Goal: Task Accomplishment & Management: Use online tool/utility

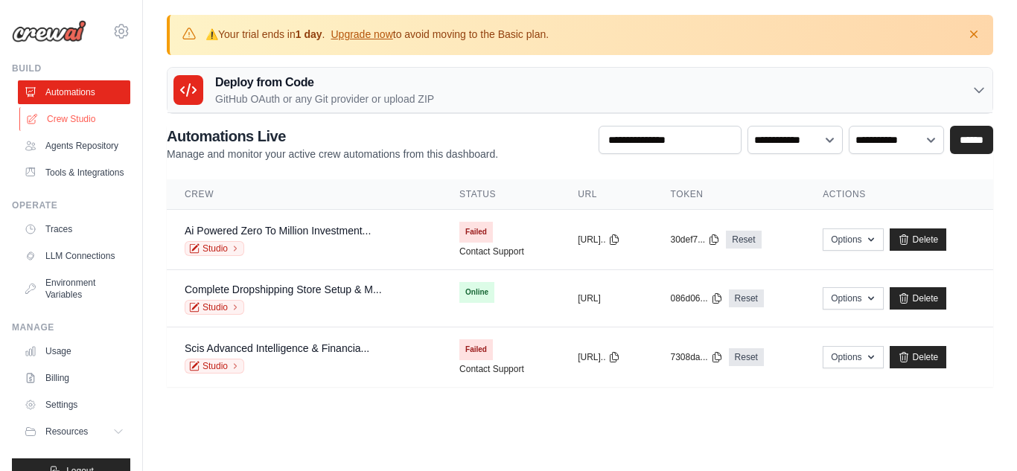
click at [75, 117] on link "Crew Studio" at bounding box center [75, 119] width 112 height 24
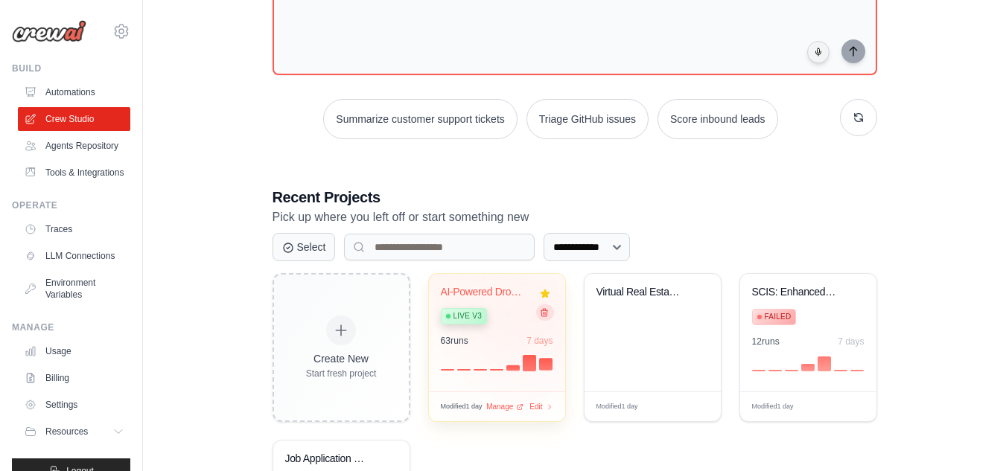
scroll to position [220, 0]
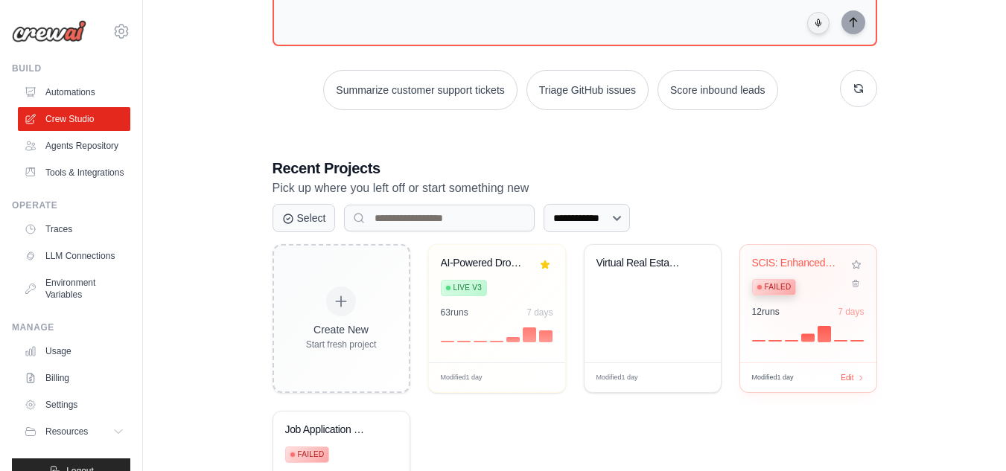
click at [812, 272] on div "SCIS: Enhanced Outreach & Intellige... Failed" at bounding box center [797, 279] width 90 height 45
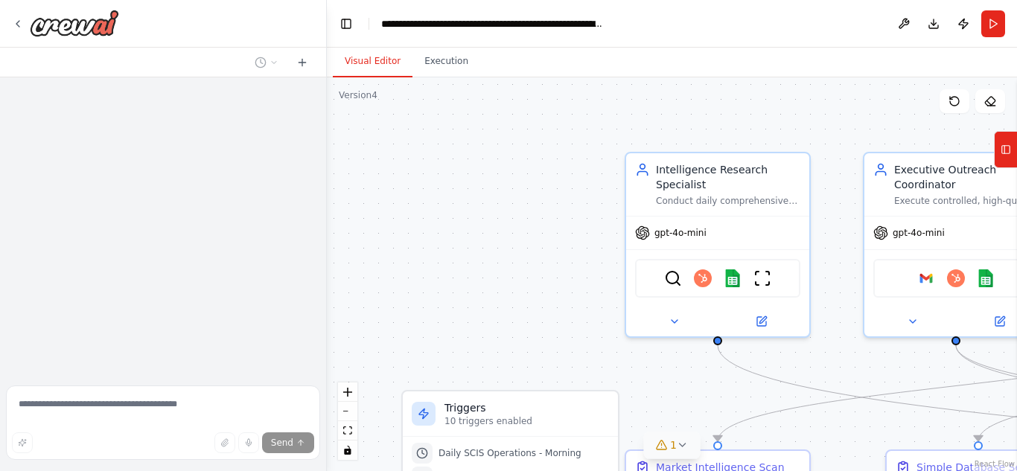
click at [677, 442] on icon at bounding box center [683, 445] width 12 height 12
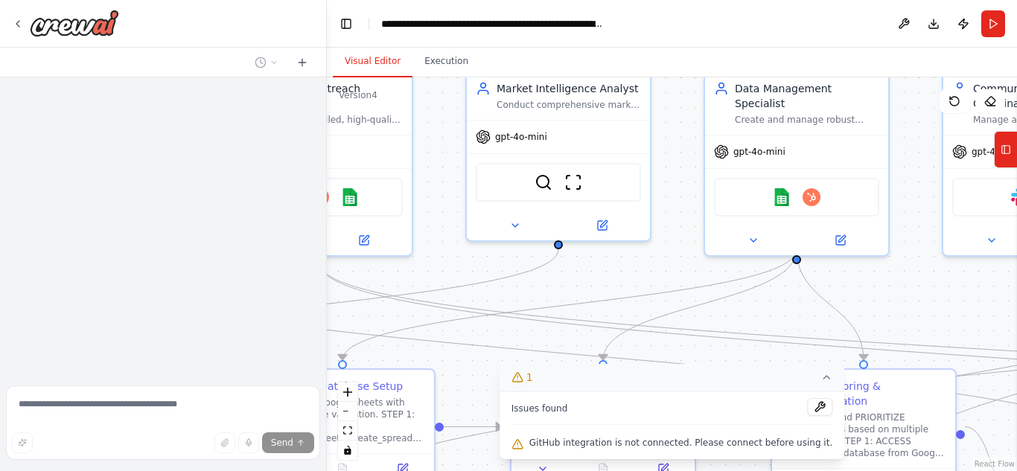
drag, startPoint x: 847, startPoint y: 349, endPoint x: 211, endPoint y: 267, distance: 641.1
click at [211, 267] on div "**********" at bounding box center [508, 235] width 1017 height 471
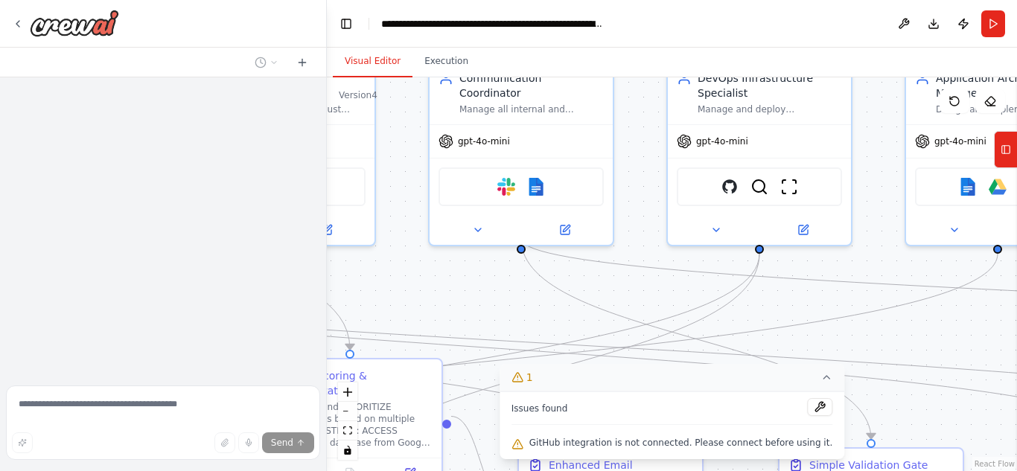
drag, startPoint x: 891, startPoint y: 290, endPoint x: 378, endPoint y: 280, distance: 513.9
click at [378, 280] on div ".deletable-edge-delete-btn { width: 20px; height: 20px; border: 0px solid #ffff…" at bounding box center [672, 274] width 690 height 394
click at [733, 185] on img at bounding box center [730, 184] width 18 height 18
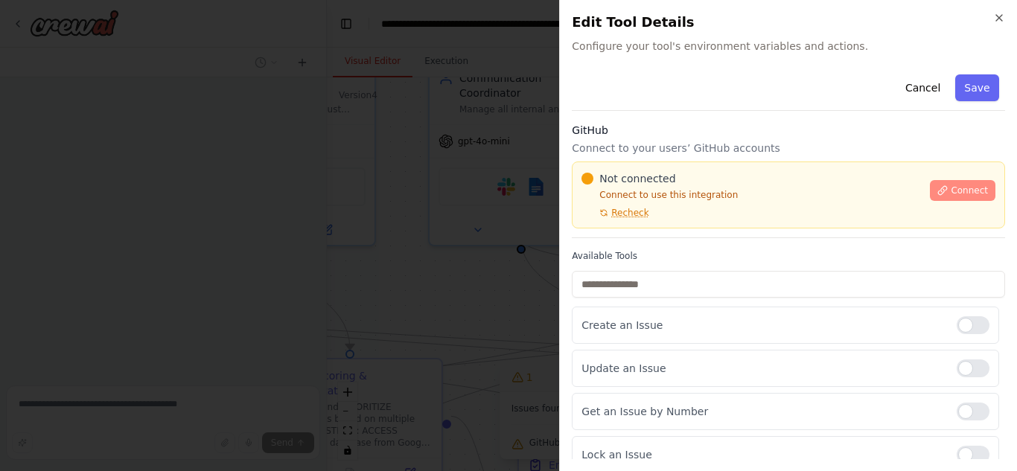
click at [939, 188] on icon at bounding box center [943, 190] width 8 height 8
click at [957, 372] on div at bounding box center [973, 369] width 33 height 18
click at [957, 412] on div at bounding box center [973, 412] width 33 height 18
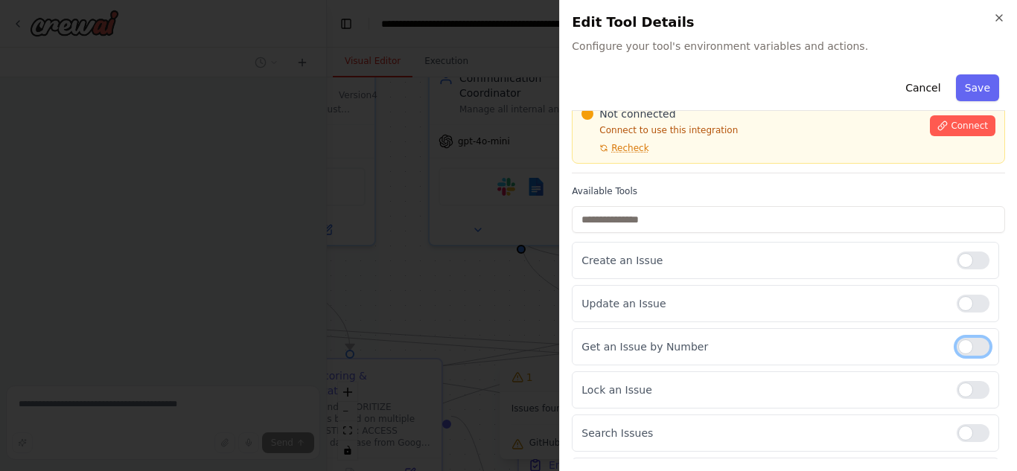
scroll to position [86, 0]
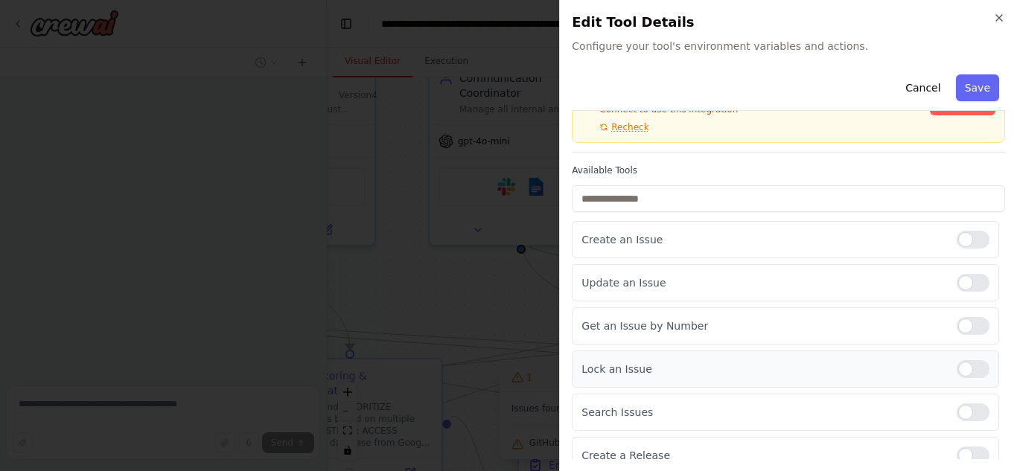
click at [959, 368] on div at bounding box center [973, 369] width 33 height 18
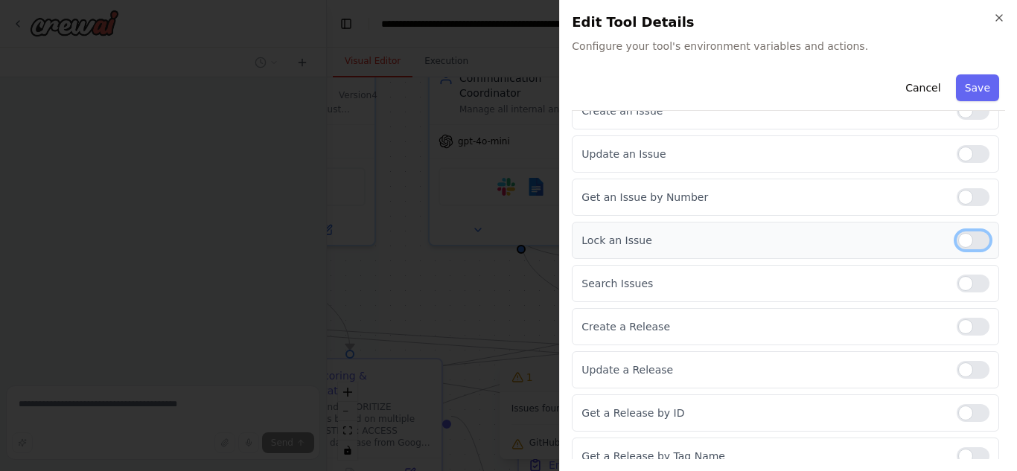
scroll to position [273, 0]
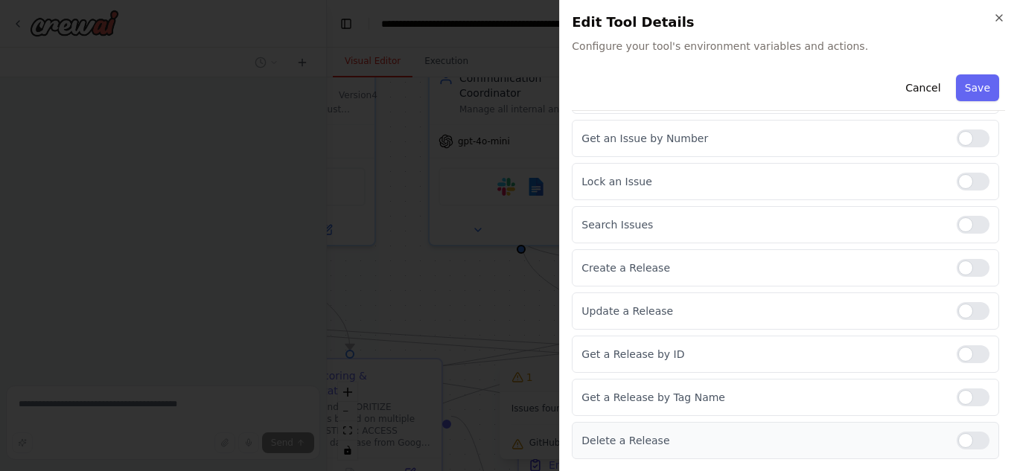
click at [957, 432] on label at bounding box center [973, 441] width 33 height 18
click at [957, 394] on div at bounding box center [973, 398] width 33 height 18
click at [957, 358] on div at bounding box center [973, 355] width 33 height 18
click at [957, 312] on div at bounding box center [973, 311] width 33 height 18
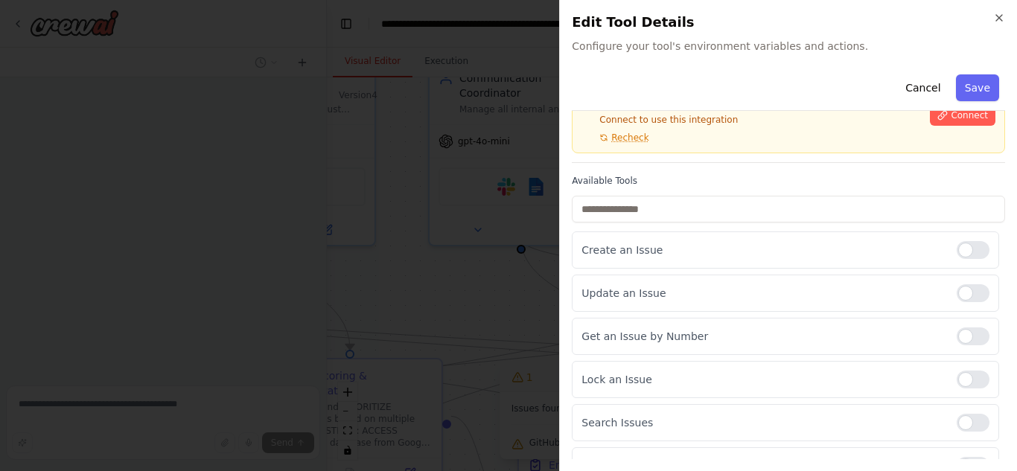
scroll to position [69, 0]
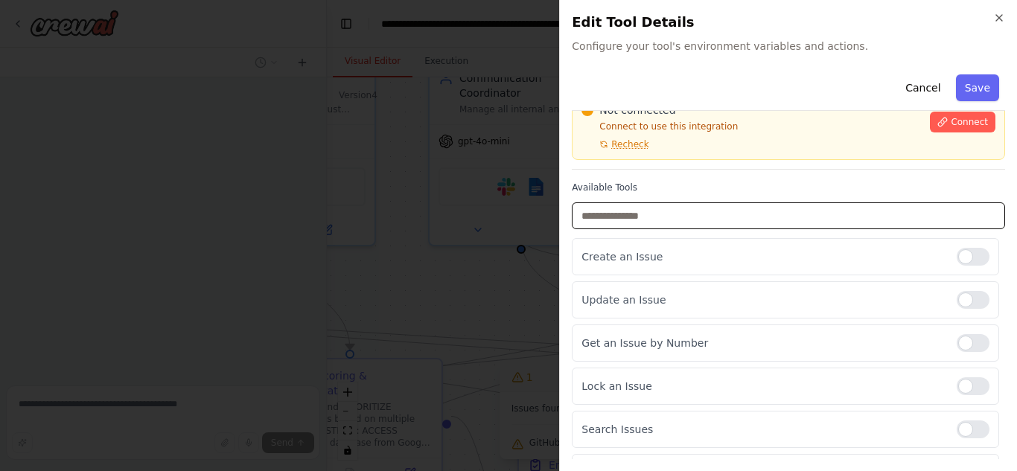
click at [742, 216] on input "text" at bounding box center [788, 216] width 433 height 27
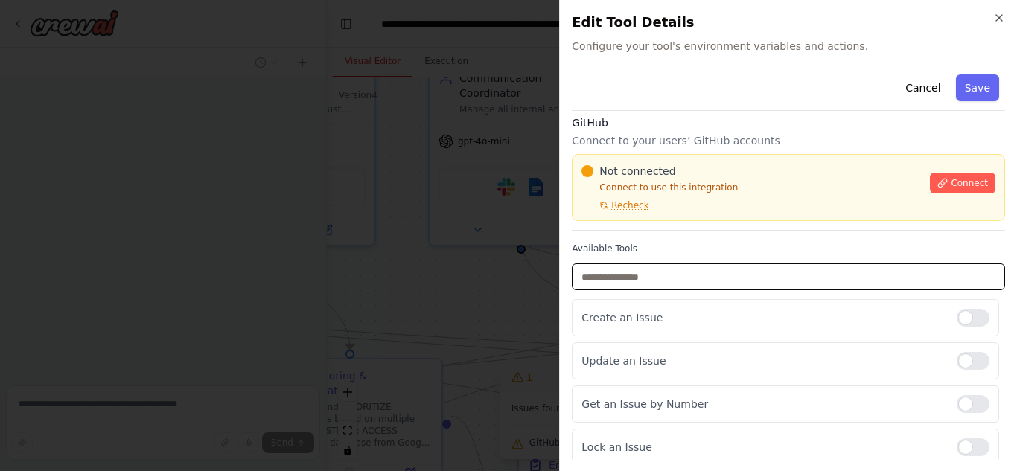
scroll to position [0, 0]
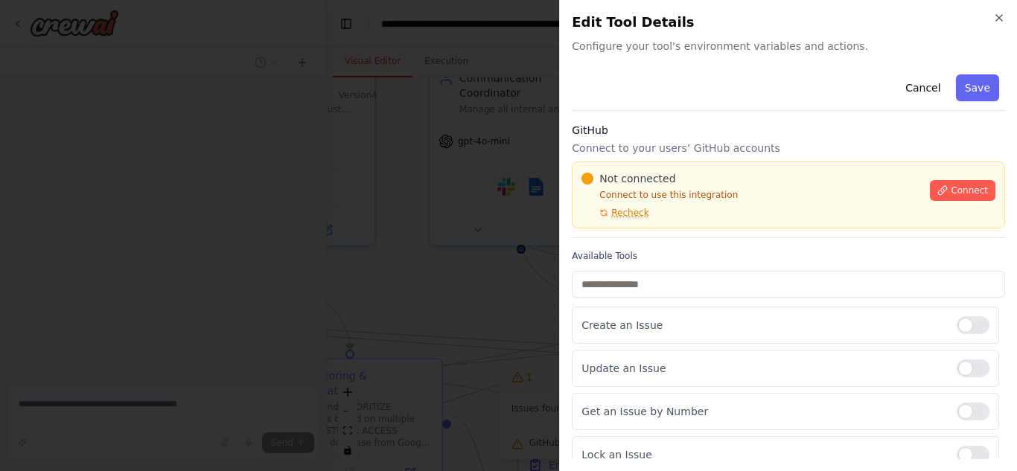
click at [737, 155] on p "Connect to your users’ GitHub accounts" at bounding box center [788, 148] width 433 height 15
drag, startPoint x: 737, startPoint y: 155, endPoint x: 798, endPoint y: 161, distance: 60.6
click at [739, 155] on p "Connect to your users’ GitHub accounts" at bounding box center [788, 148] width 433 height 15
click at [742, 155] on p "Connect to your users’ GitHub accounts" at bounding box center [788, 148] width 433 height 15
click at [938, 194] on icon at bounding box center [943, 190] width 10 height 10
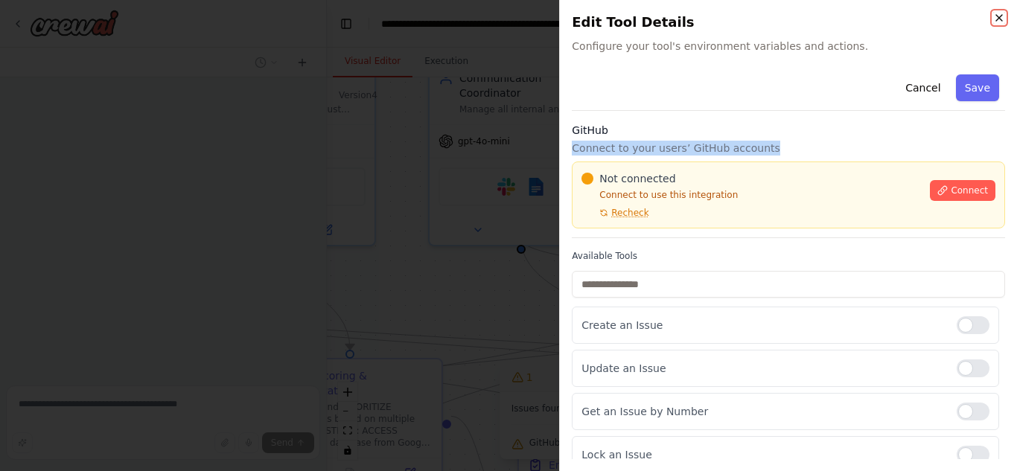
click at [1002, 16] on icon "button" at bounding box center [999, 18] width 12 height 12
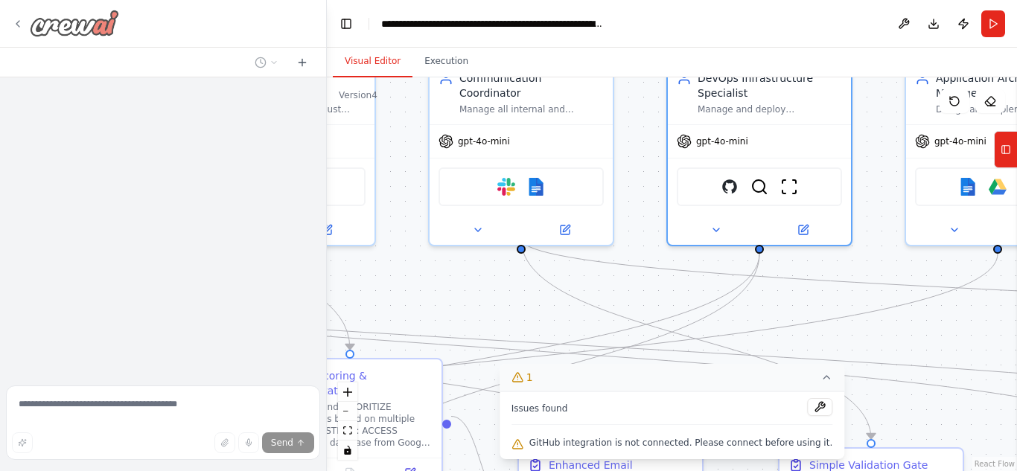
click at [18, 24] on icon at bounding box center [18, 24] width 12 height 12
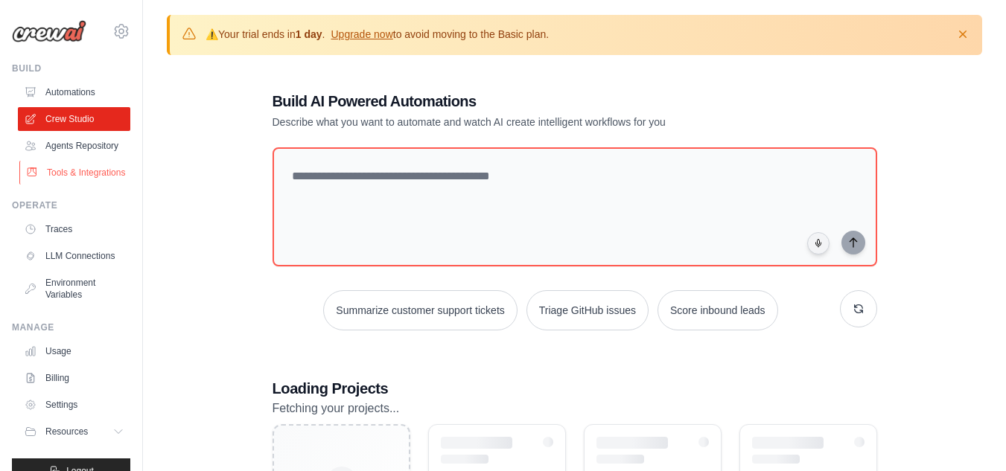
click at [48, 185] on link "Tools & Integrations" at bounding box center [75, 173] width 112 height 24
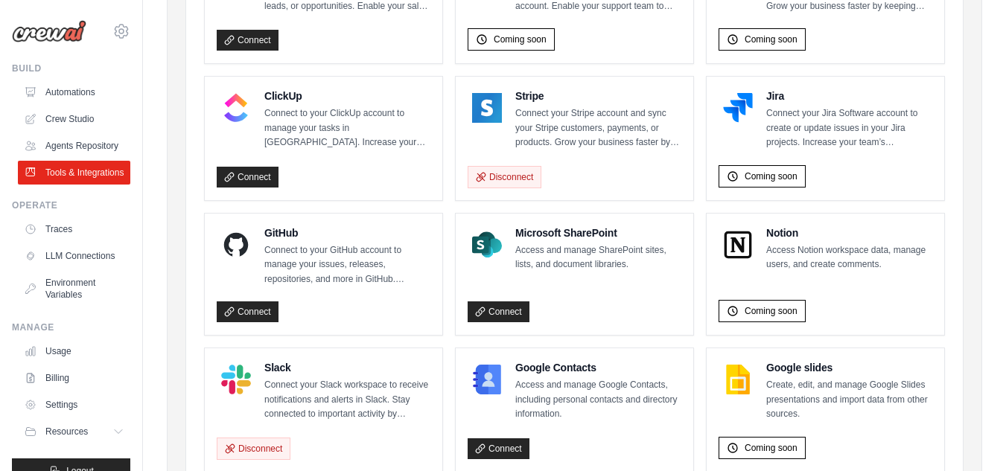
scroll to position [857, 0]
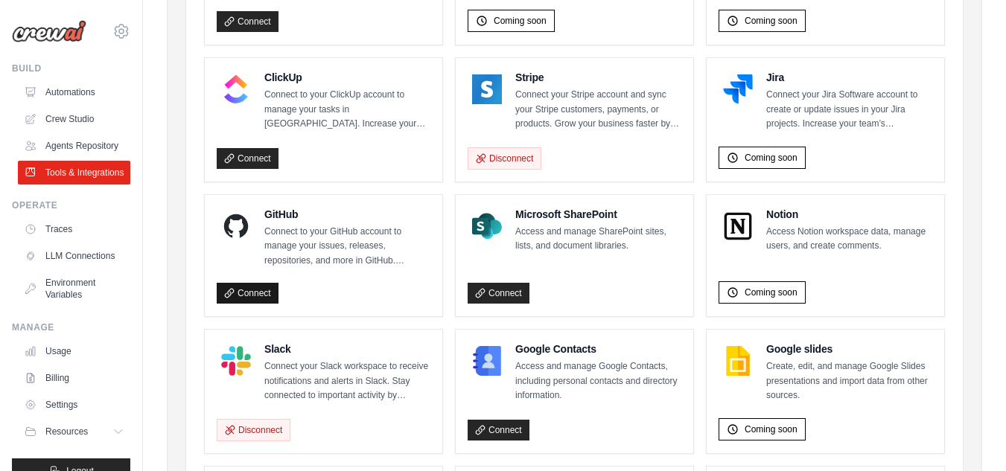
click at [270, 304] on link "Connect" at bounding box center [248, 293] width 62 height 21
click at [74, 116] on link "Crew Studio" at bounding box center [75, 119] width 112 height 24
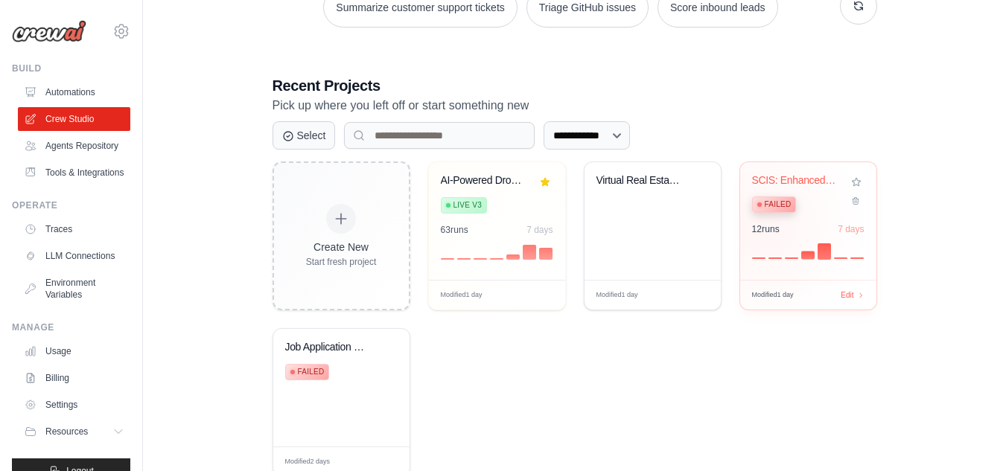
click at [757, 226] on div "12 run s" at bounding box center [766, 229] width 28 height 12
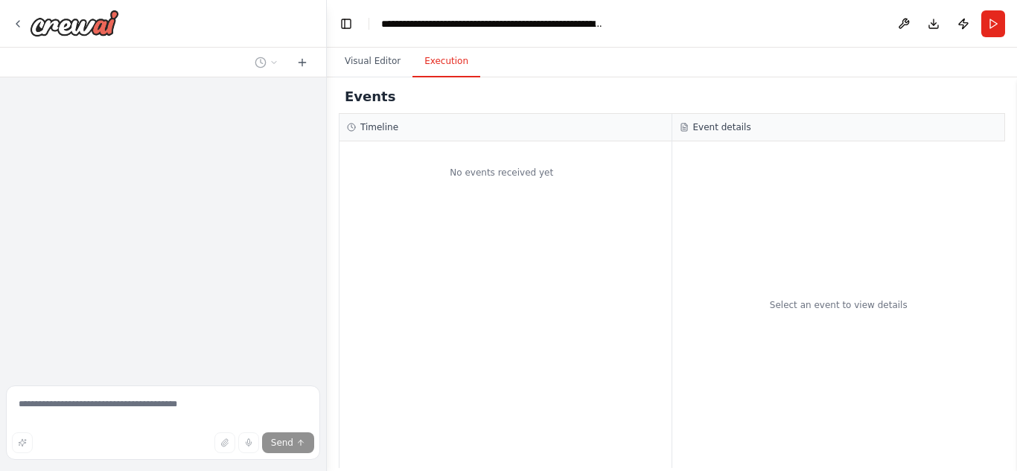
click at [433, 65] on button "Execution" at bounding box center [447, 61] width 68 height 31
click at [361, 53] on button "Visual Editor" at bounding box center [373, 61] width 80 height 31
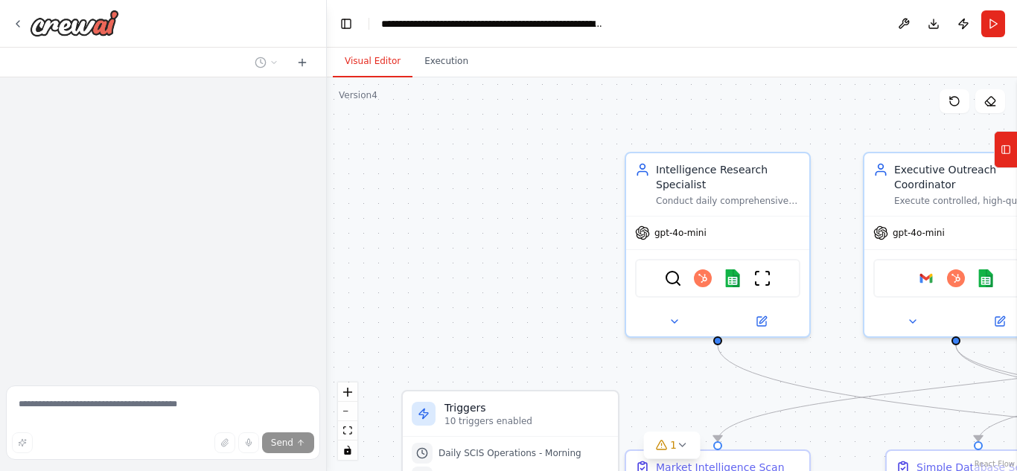
click at [144, 366] on div at bounding box center [163, 228] width 326 height 302
click at [616, 349] on div ".deletable-edge-delete-btn { width: 20px; height: 20px; border: 0px solid #ffff…" at bounding box center [672, 274] width 690 height 394
click at [25, 401] on textarea at bounding box center [163, 423] width 314 height 74
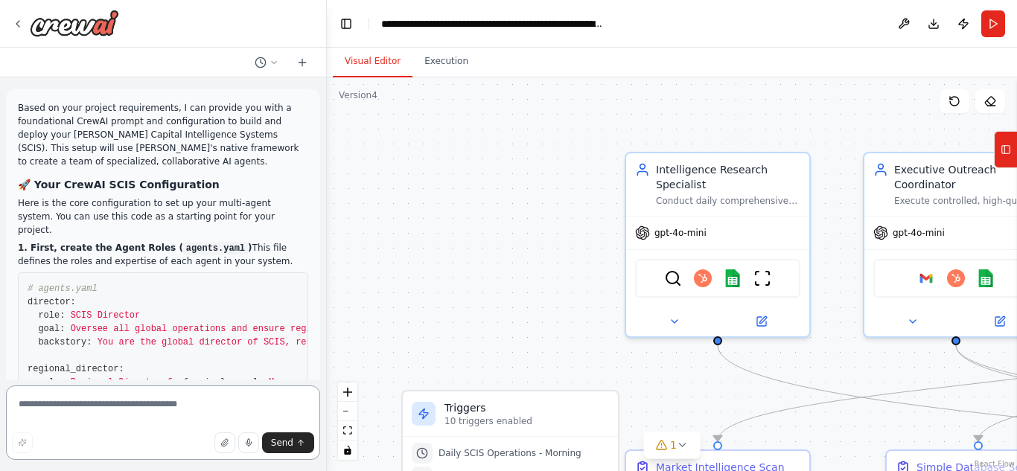
click at [211, 413] on textarea at bounding box center [163, 423] width 314 height 74
click at [137, 411] on textarea at bounding box center [163, 423] width 314 height 74
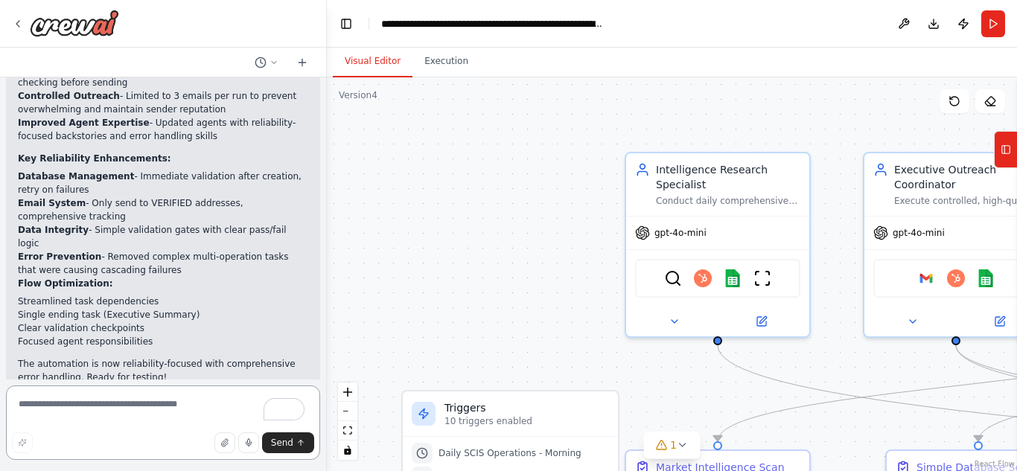
paste textarea "**********"
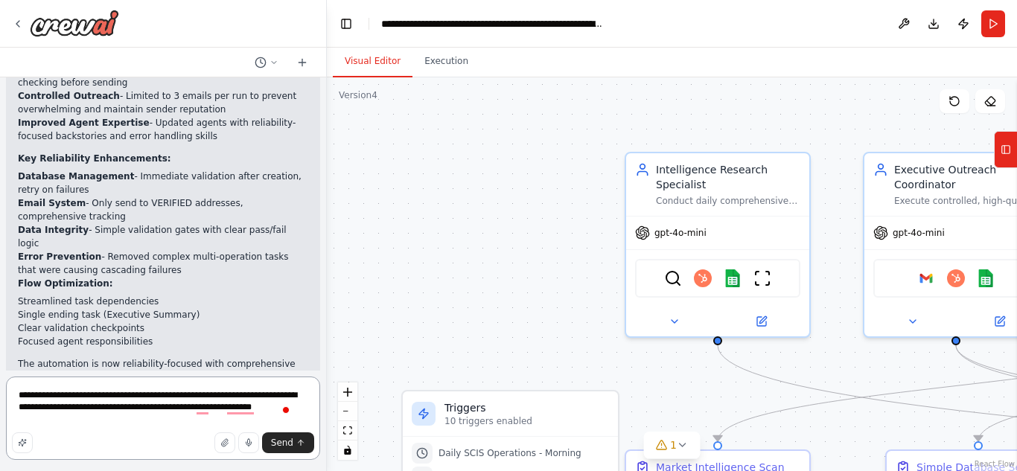
type textarea "**********"
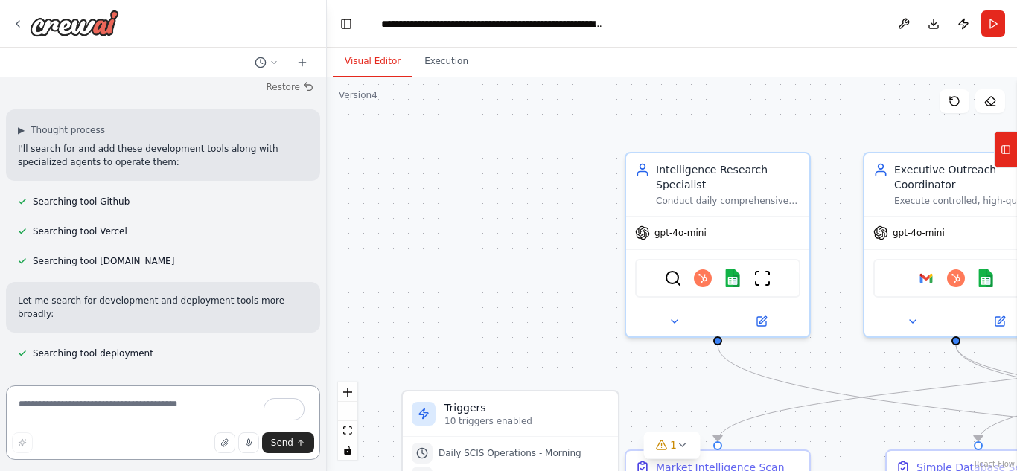
scroll to position [82606, 0]
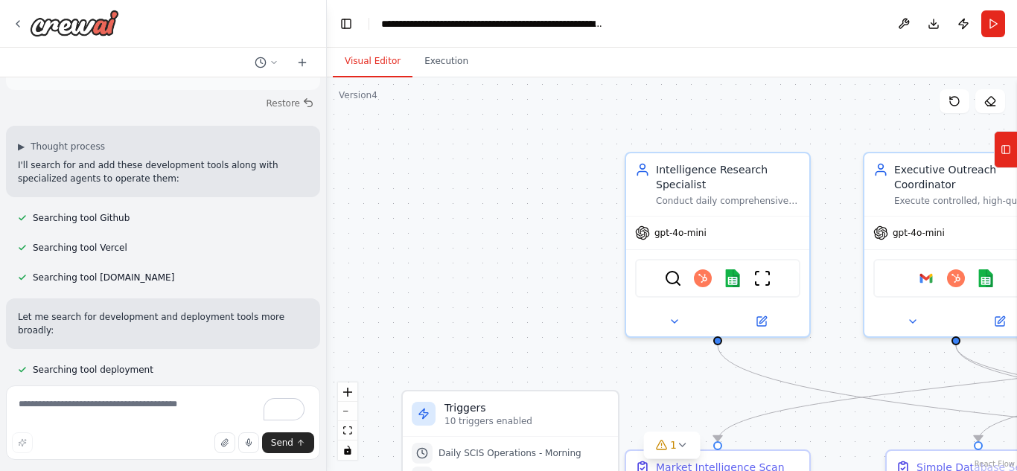
drag, startPoint x: 19, startPoint y: 16, endPoint x: 518, endPoint y: 140, distance: 514.0
click at [528, 140] on div ".deletable-edge-delete-btn { width: 20px; height: 20px; border: 0px solid #ffff…" at bounding box center [672, 274] width 690 height 394
click at [15, 22] on icon at bounding box center [18, 24] width 12 height 12
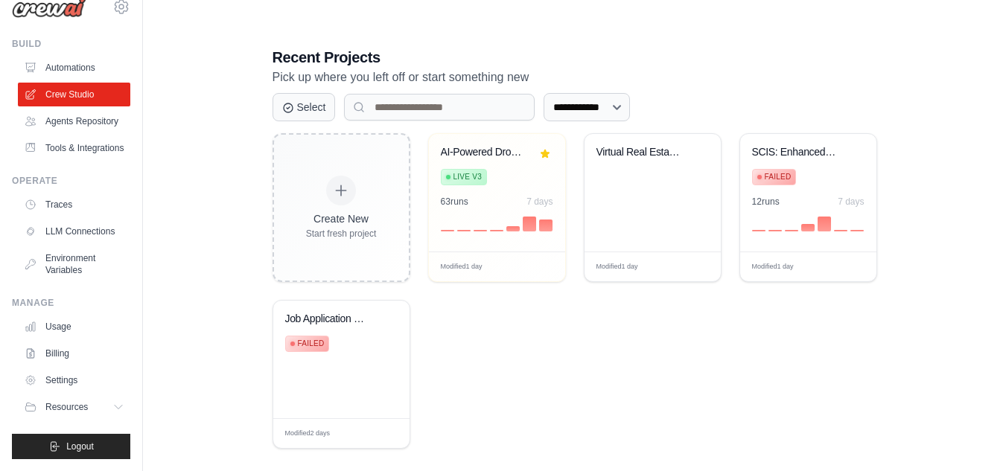
scroll to position [346, 0]
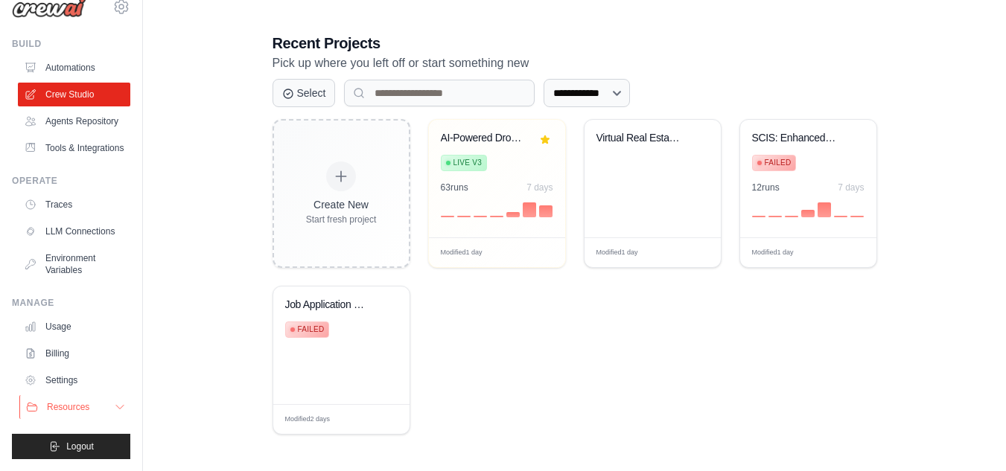
click at [67, 407] on span "Resources" at bounding box center [68, 407] width 42 height 12
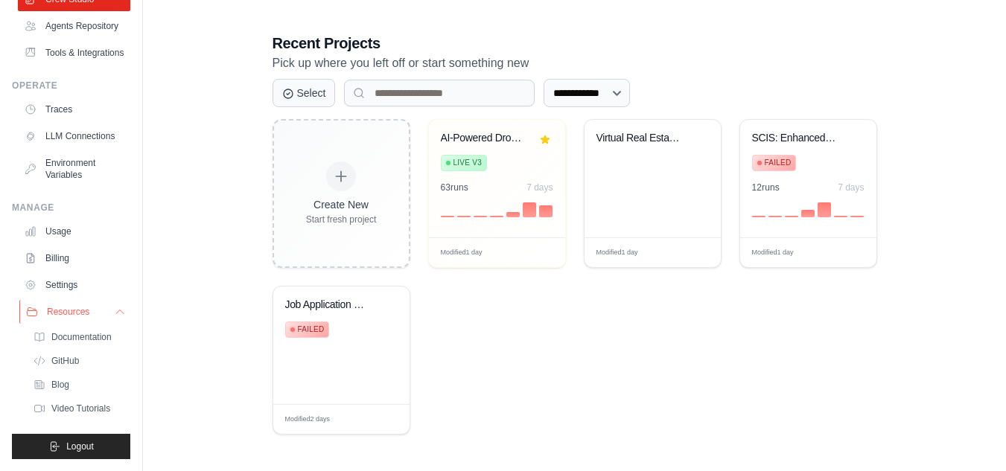
scroll to position [168, 0]
click at [64, 355] on span "GitHub" at bounding box center [67, 361] width 28 height 12
click at [71, 331] on span "Documentation" at bounding box center [83, 337] width 60 height 12
click at [70, 279] on link "Settings" at bounding box center [74, 285] width 112 height 24
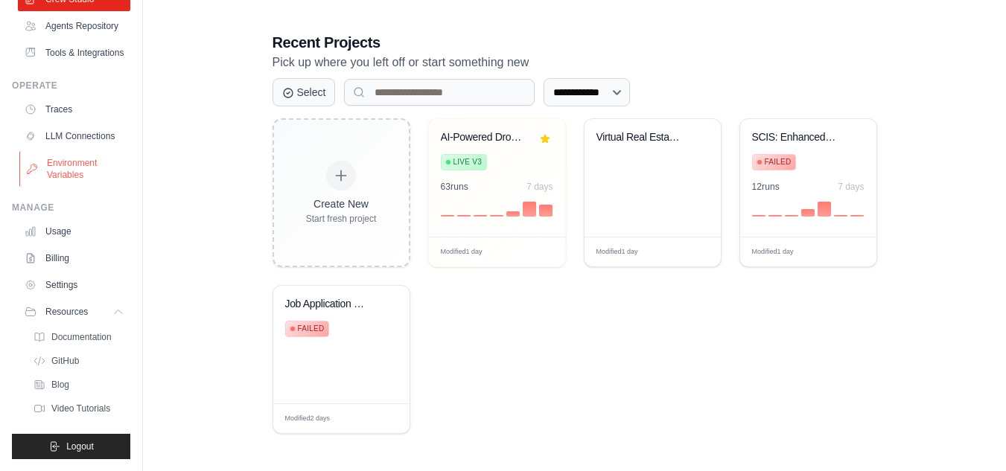
click at [68, 187] on link "Environment Variables" at bounding box center [75, 169] width 112 height 36
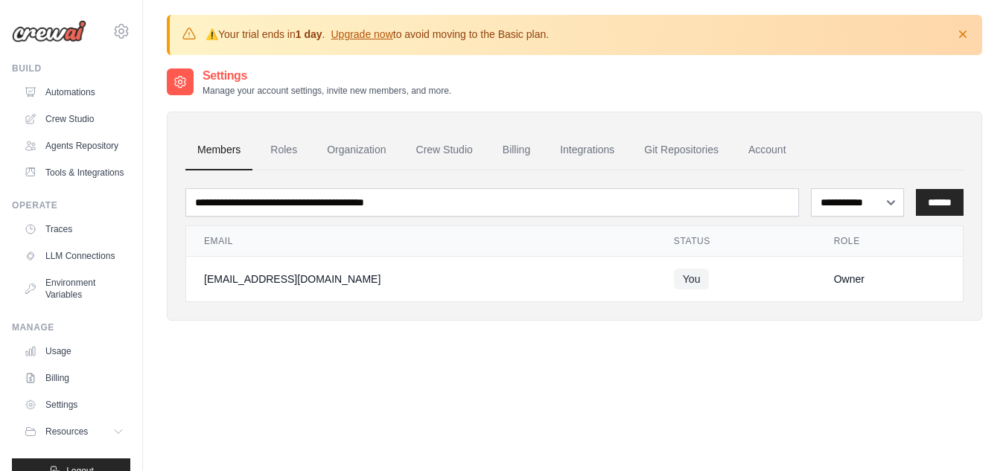
scroll to position [81, 0]
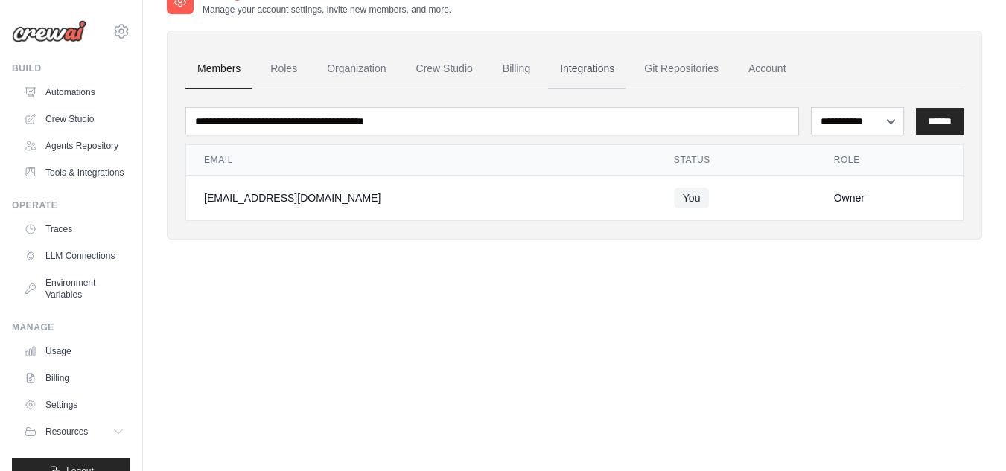
click at [588, 68] on link "Integrations" at bounding box center [587, 69] width 78 height 40
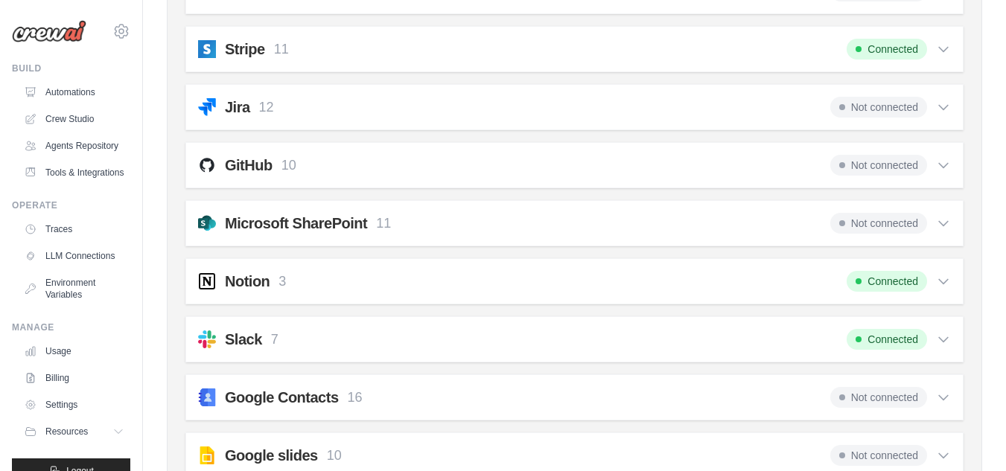
scroll to position [1276, 0]
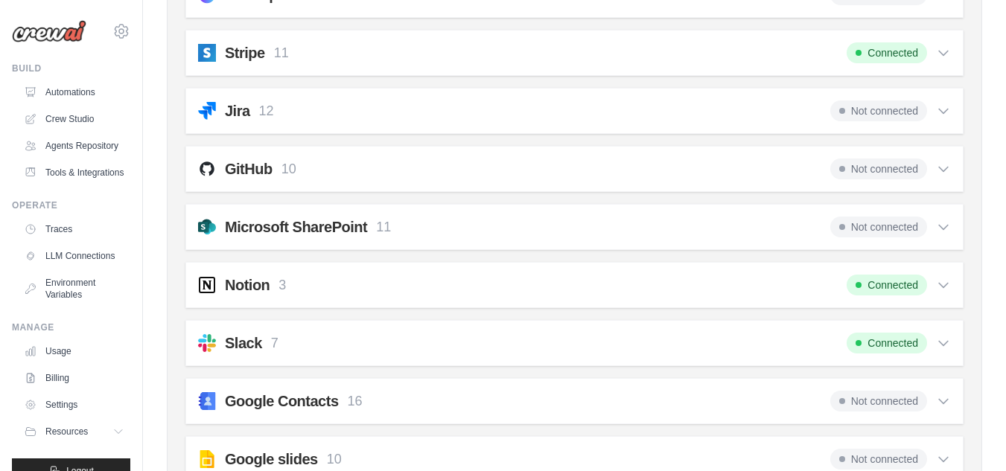
click at [938, 170] on icon at bounding box center [943, 169] width 15 height 15
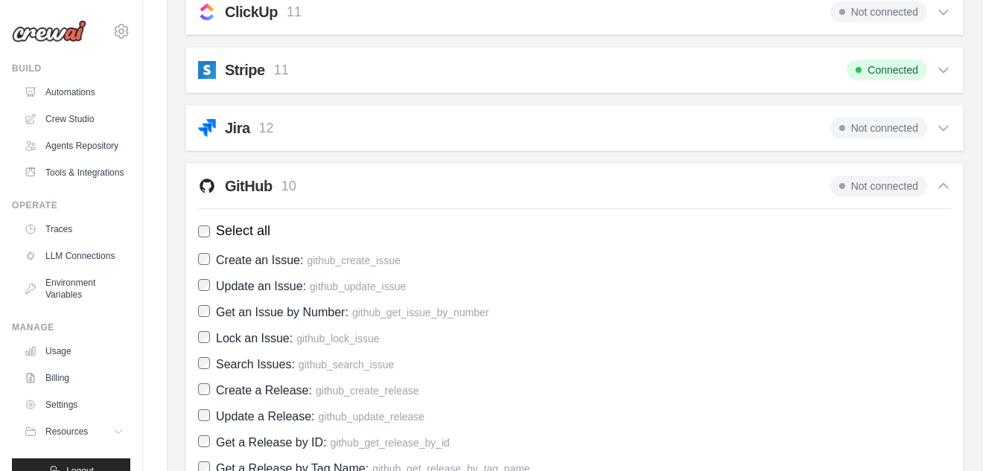
scroll to position [1233, 0]
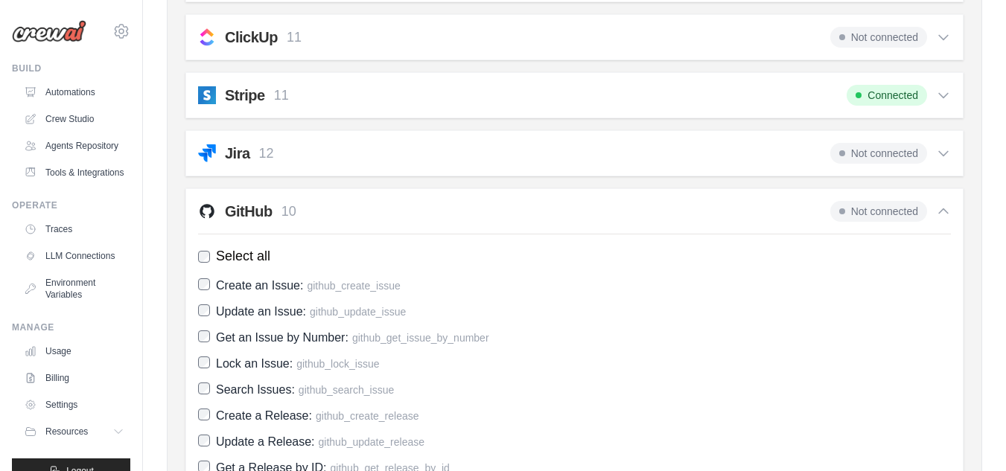
click at [851, 210] on span "Not connected" at bounding box center [878, 211] width 97 height 21
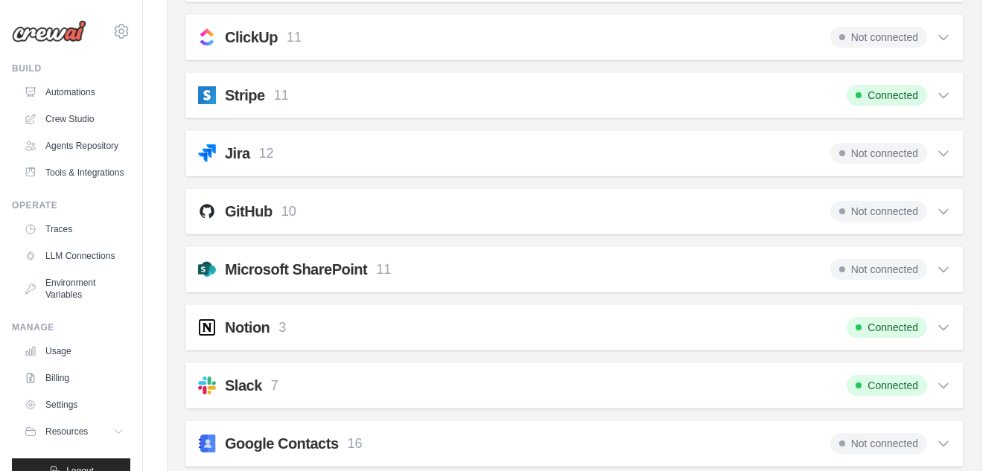
click at [256, 214] on h2 "GitHub" at bounding box center [249, 211] width 48 height 21
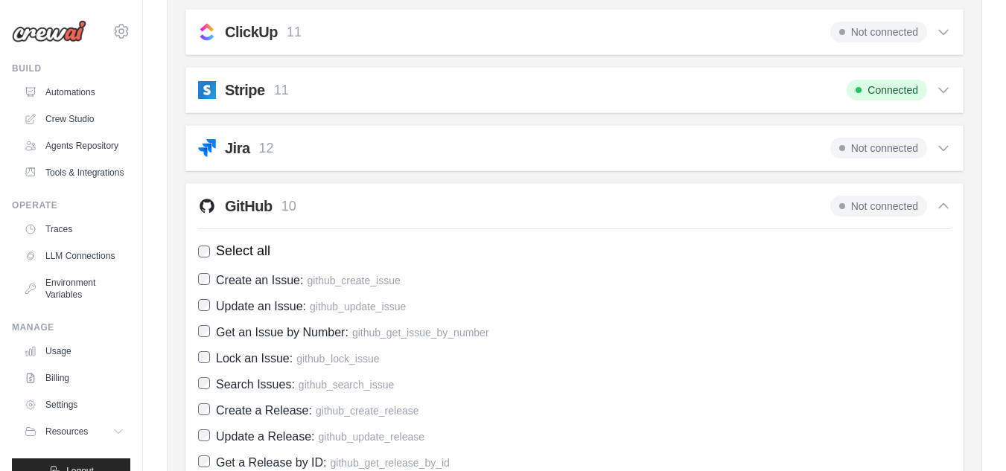
scroll to position [1238, 0]
click at [65, 307] on link "Environment Variables" at bounding box center [75, 289] width 112 height 36
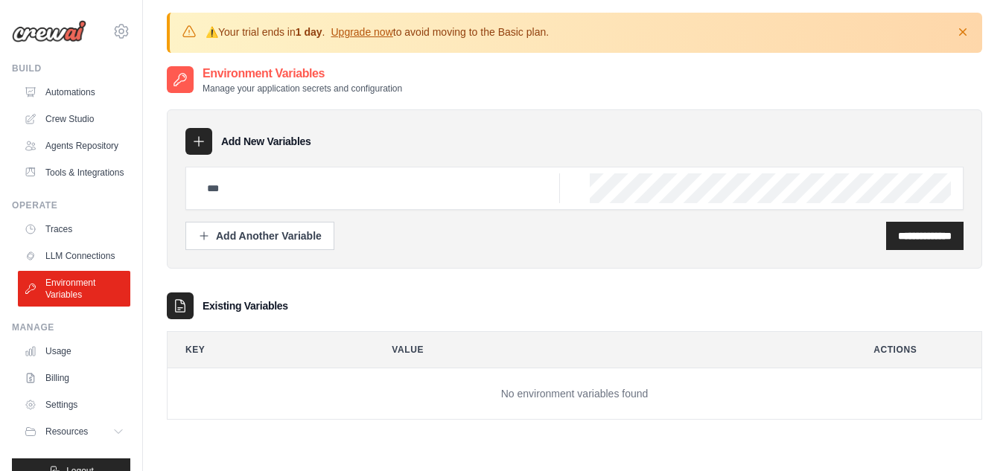
scroll to position [0, 0]
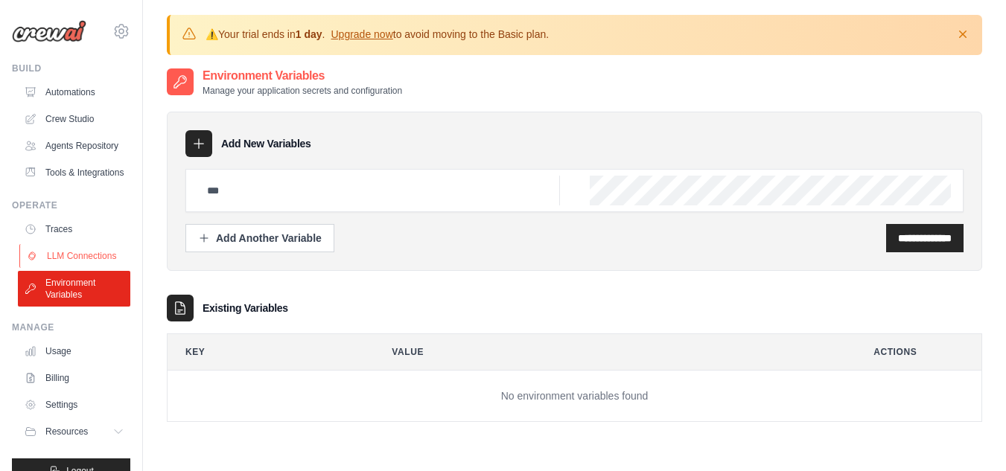
click at [91, 268] on link "LLM Connections" at bounding box center [75, 256] width 112 height 24
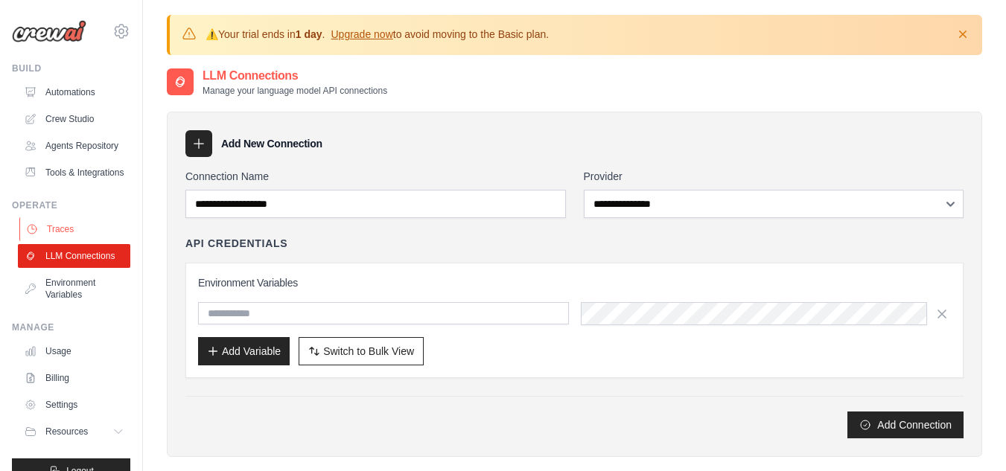
click at [72, 241] on link "Traces" at bounding box center [75, 229] width 112 height 24
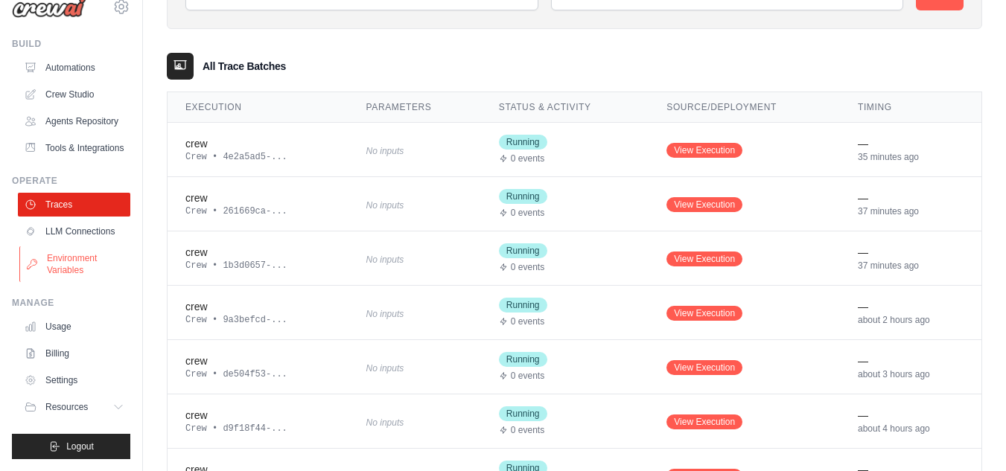
scroll to position [60, 0]
click at [44, 306] on div "Manage" at bounding box center [71, 303] width 118 height 12
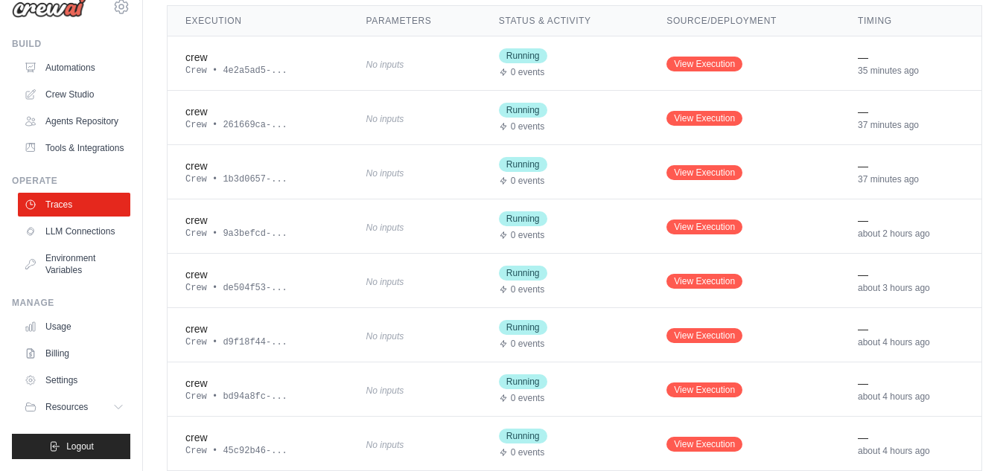
scroll to position [292, 0]
click at [57, 378] on link "Settings" at bounding box center [75, 381] width 112 height 24
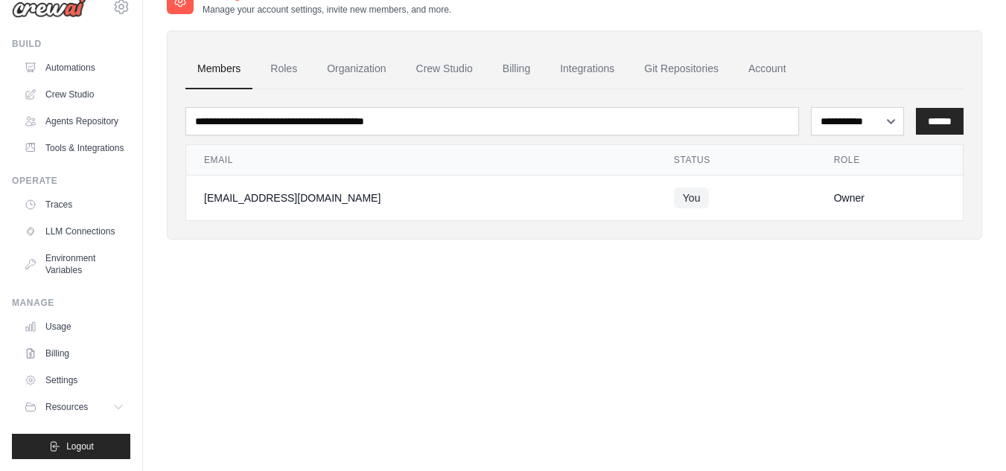
scroll to position [0, 0]
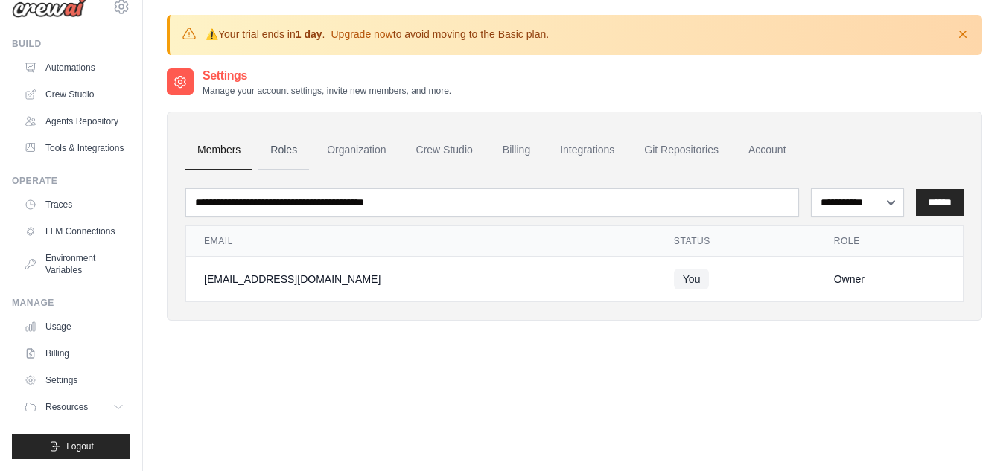
click at [287, 157] on link "Roles" at bounding box center [283, 150] width 51 height 40
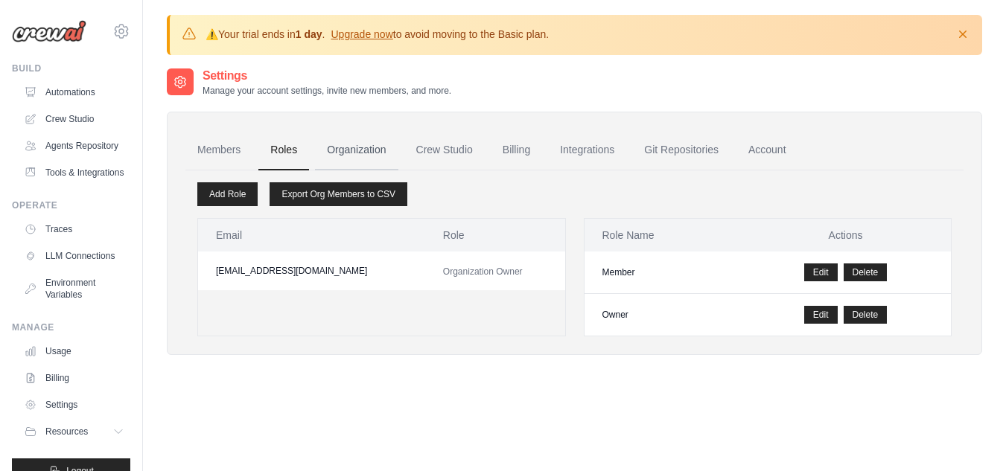
click at [344, 150] on link "Organization" at bounding box center [356, 150] width 83 height 40
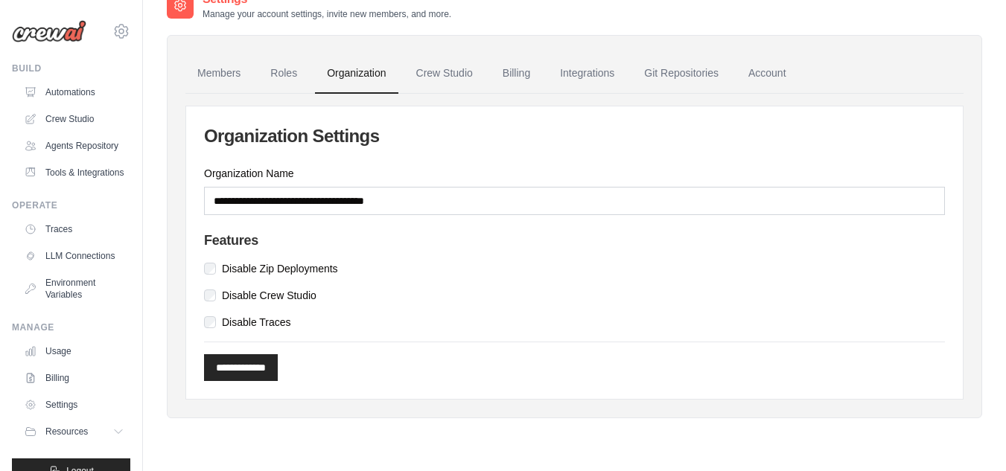
scroll to position [81, 0]
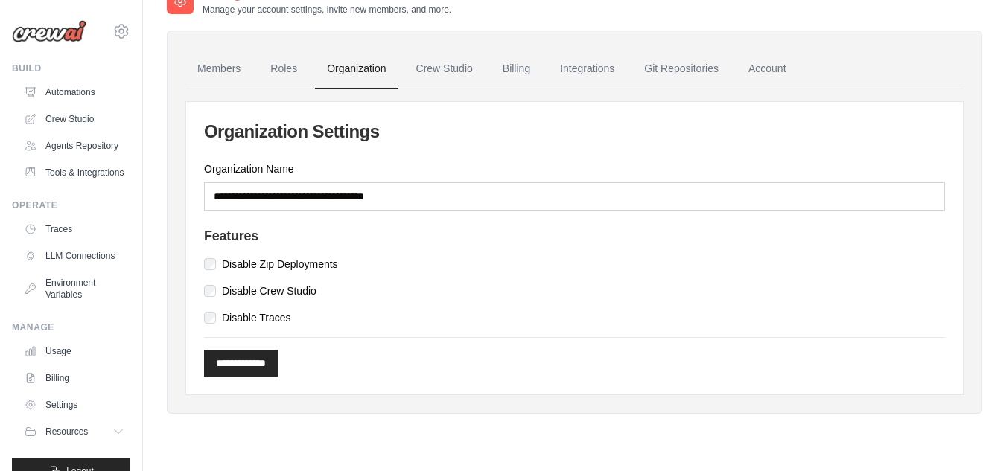
click at [360, 146] on div "**********" at bounding box center [574, 248] width 777 height 293
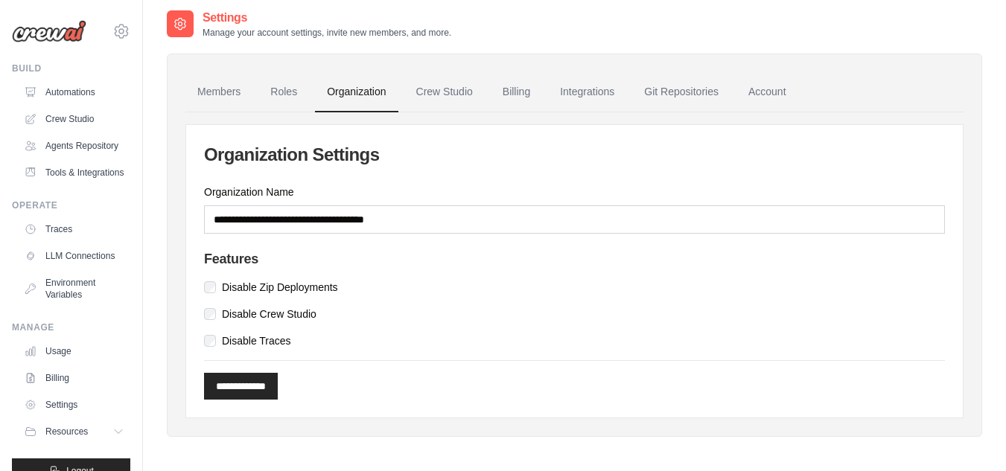
scroll to position [46, 0]
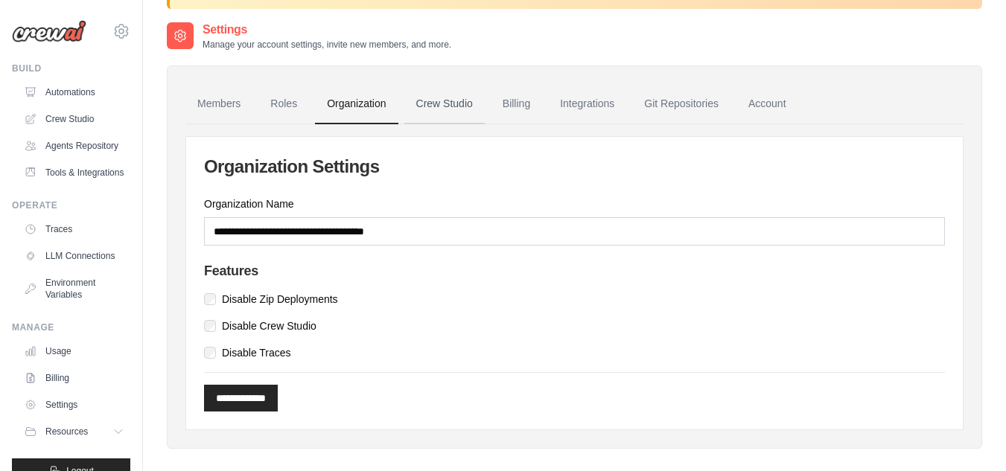
click at [454, 106] on link "Crew Studio" at bounding box center [444, 104] width 80 height 40
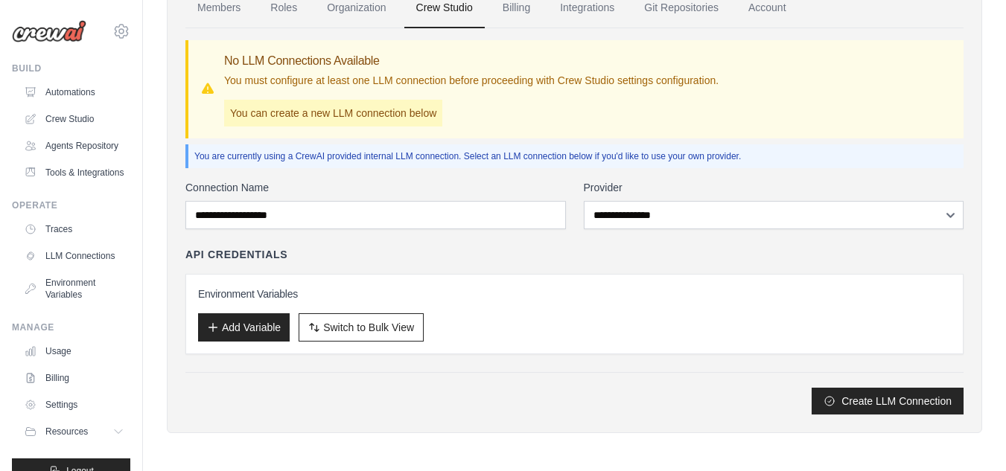
scroll to position [141, 0]
click at [246, 322] on button "Add Variable" at bounding box center [244, 328] width 92 height 28
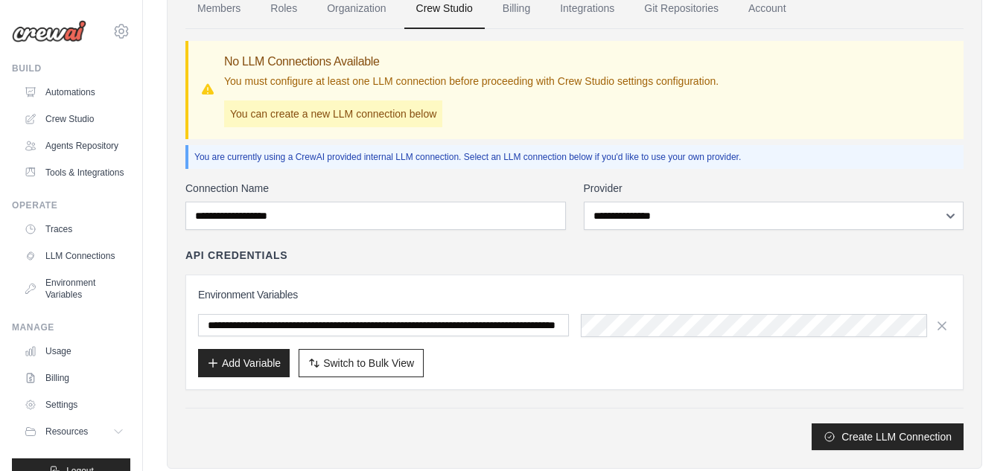
scroll to position [0, 182]
type input "**********"
click at [836, 433] on button "Create LLM Connection" at bounding box center [888, 436] width 152 height 27
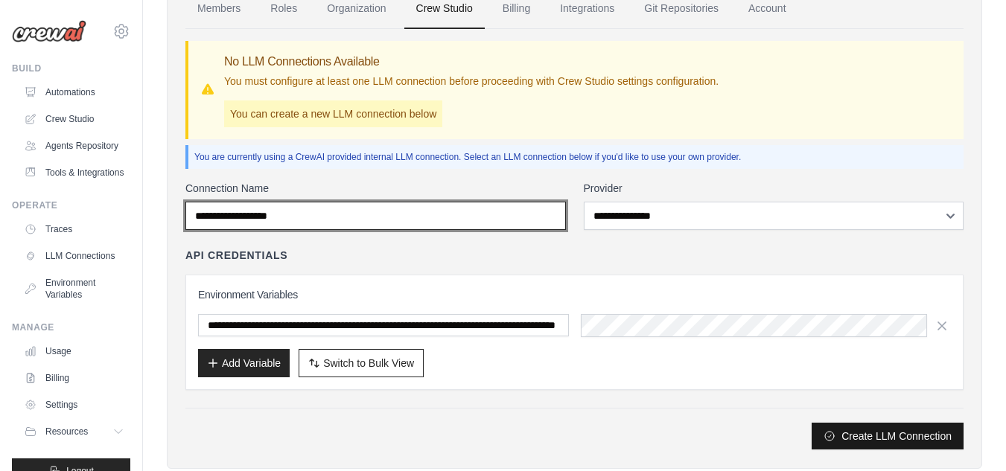
scroll to position [0, 0]
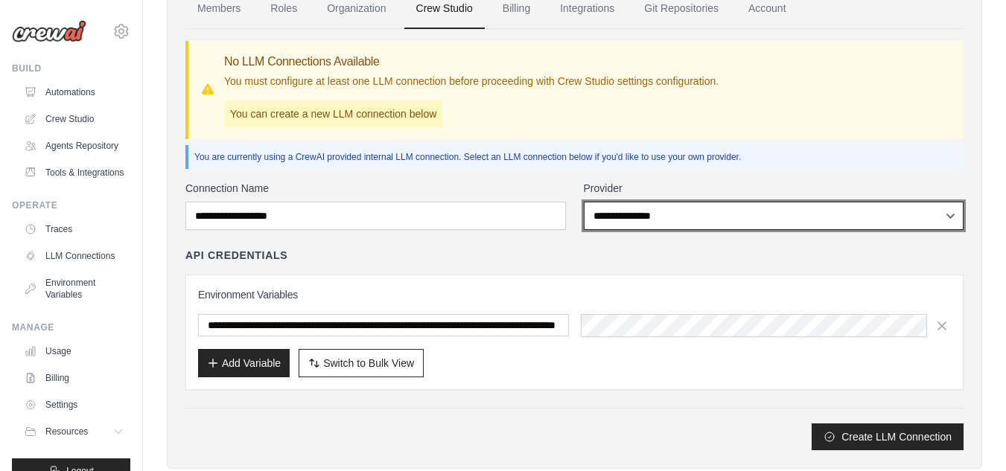
click at [627, 214] on select "**********" at bounding box center [774, 216] width 381 height 28
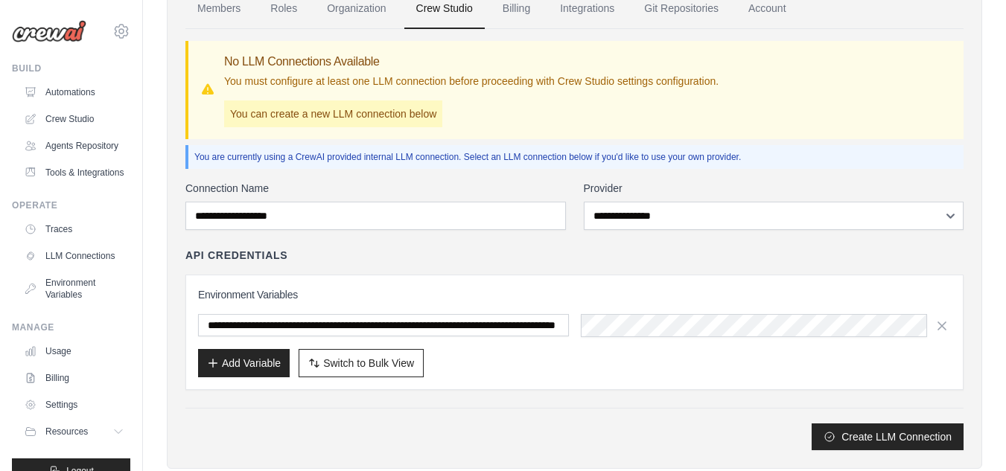
click at [649, 369] on div "Add Variable Switch to Bulk View Switch to Table View" at bounding box center [574, 363] width 753 height 28
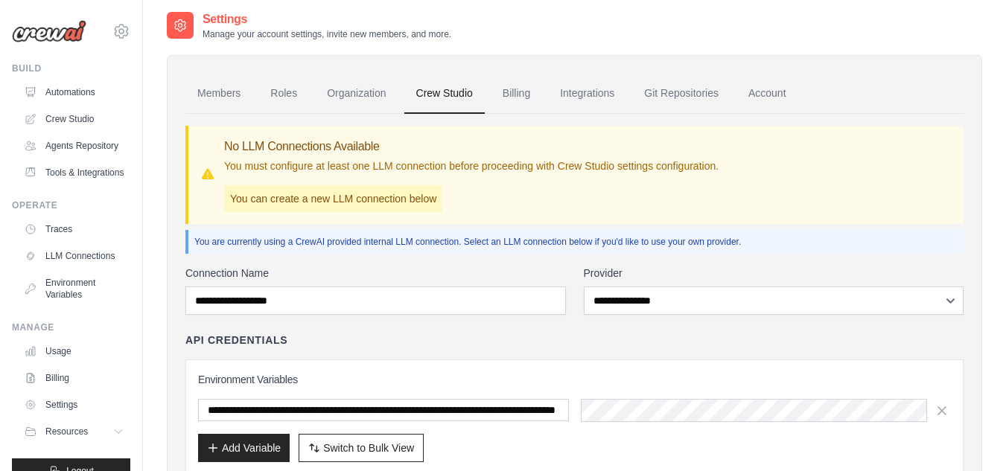
scroll to position [55, 0]
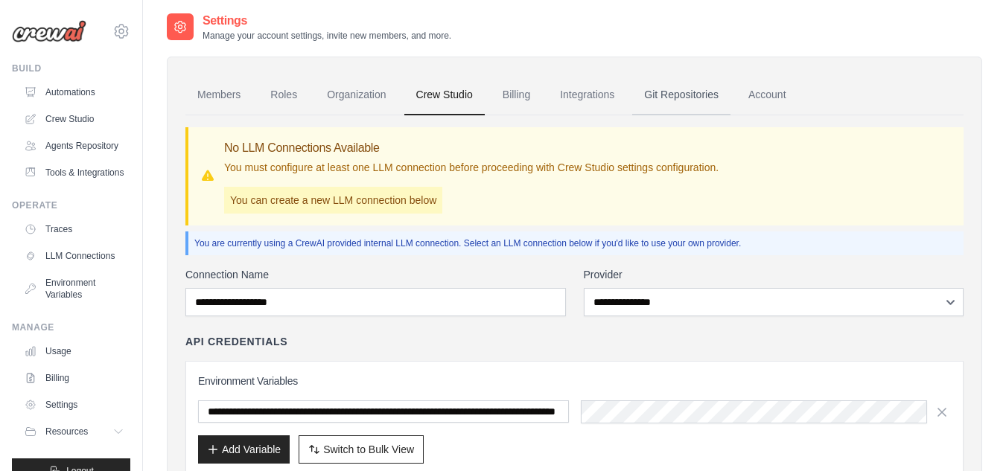
click at [676, 91] on link "Git Repositories" at bounding box center [681, 95] width 98 height 40
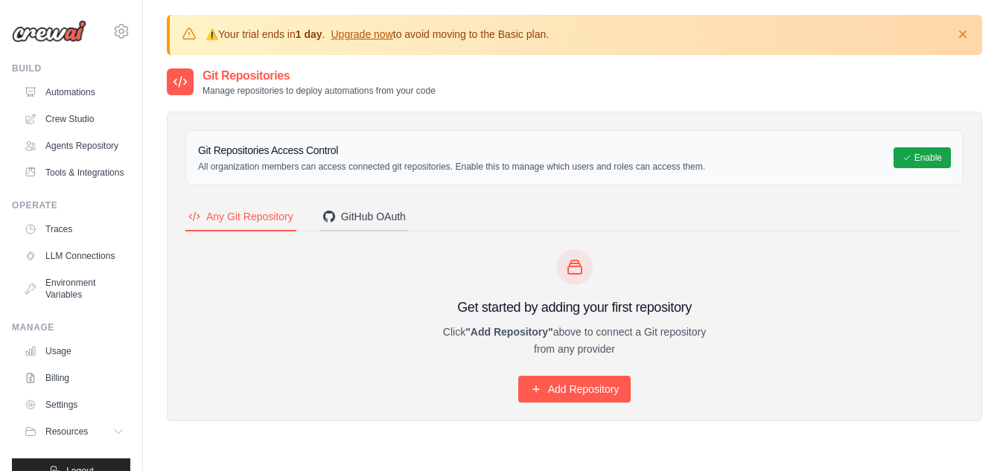
click at [388, 219] on div "GitHub OAuth" at bounding box center [364, 216] width 83 height 15
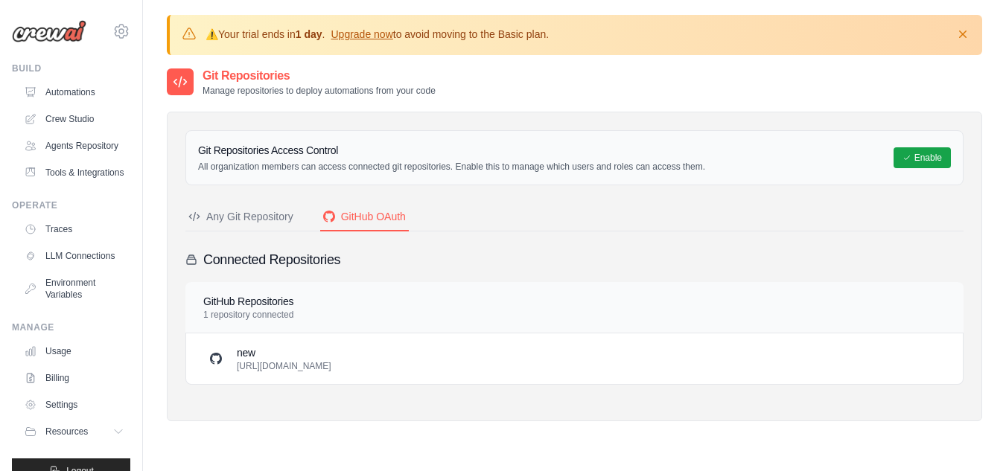
click at [237, 348] on h3 "new" at bounding box center [284, 353] width 95 height 15
click at [239, 361] on p "https://github.com/omarbladesarr-tech/new.git" at bounding box center [284, 366] width 95 height 12
click at [903, 157] on icon at bounding box center [907, 157] width 9 height 9
click at [287, 218] on div "Any Git Repository" at bounding box center [240, 216] width 105 height 15
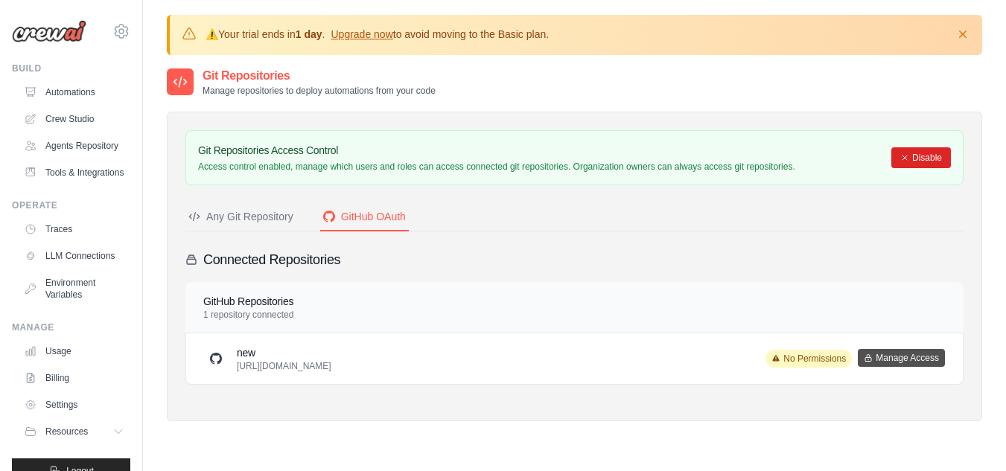
click at [775, 354] on span "No Permissions" at bounding box center [809, 359] width 86 height 18
click at [871, 354] on button "Manage Access" at bounding box center [901, 358] width 87 height 18
click at [0, 0] on div "**********" at bounding box center [0, 0] width 0 height 0
click at [871, 354] on button "Manage Access" at bounding box center [901, 358] width 87 height 18
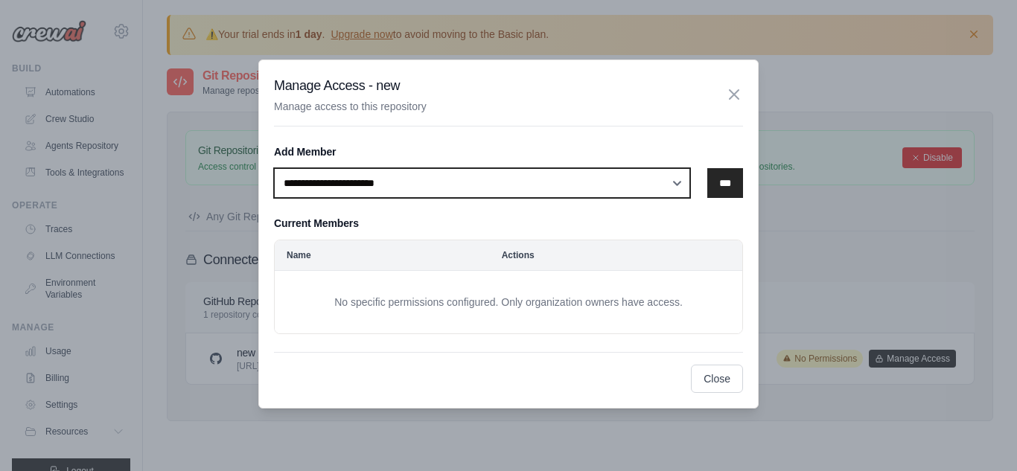
click at [477, 184] on select "**********" at bounding box center [482, 183] width 416 height 30
select select "******"
click at [274, 168] on select "**********" at bounding box center [482, 183] width 416 height 30
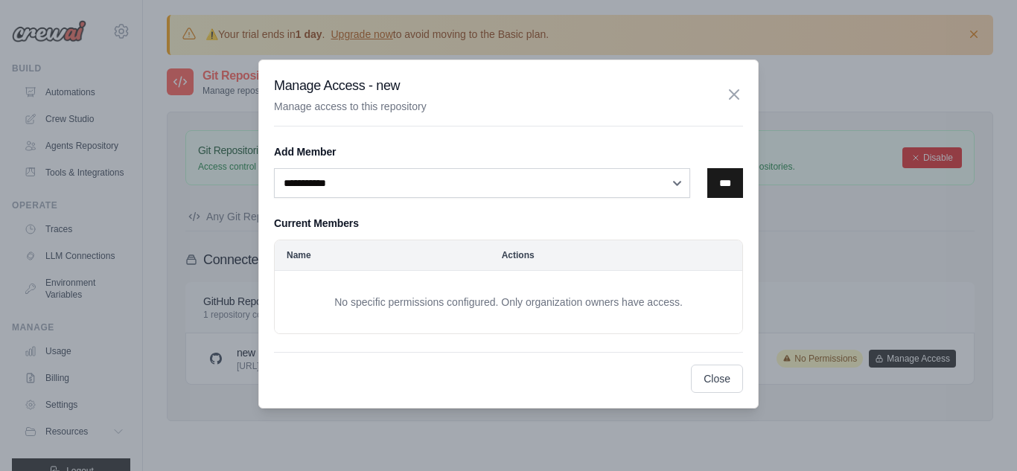
click at [710, 185] on input "***" at bounding box center [725, 183] width 36 height 30
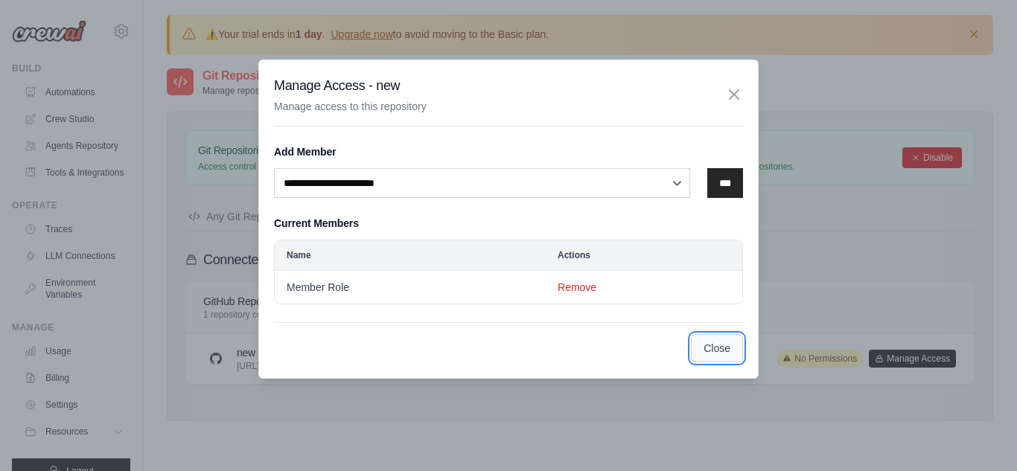
click at [713, 340] on button "Close" at bounding box center [717, 348] width 52 height 28
select select
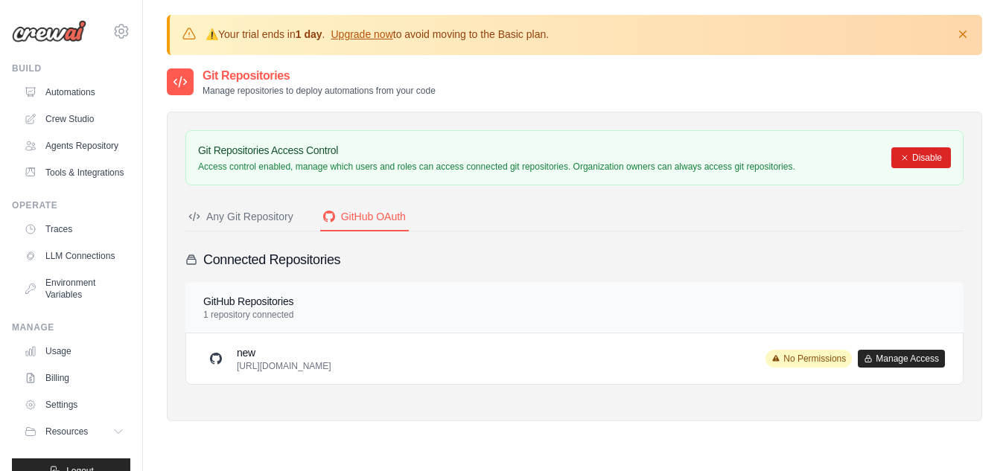
click at [803, 354] on span "No Permissions" at bounding box center [809, 359] width 86 height 18
click at [875, 356] on button "Manage Access" at bounding box center [901, 358] width 87 height 18
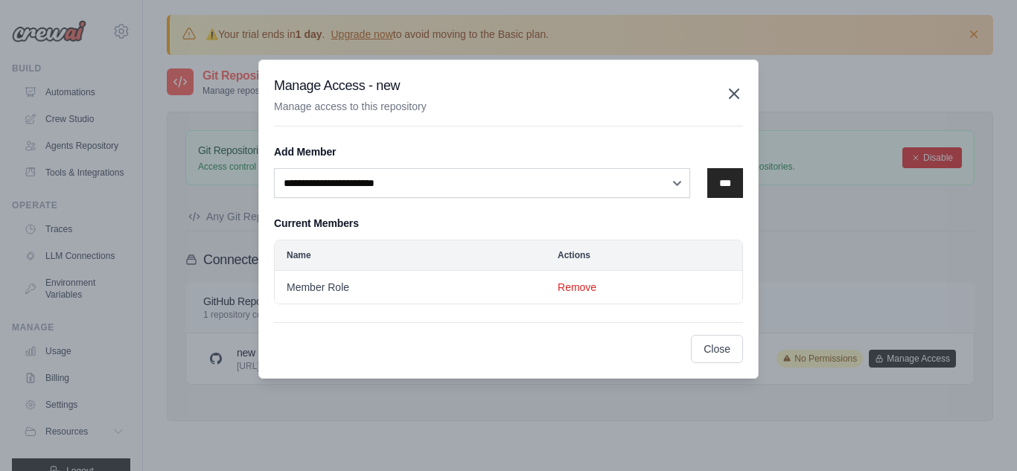
click at [734, 93] on icon "button" at bounding box center [734, 93] width 9 height 9
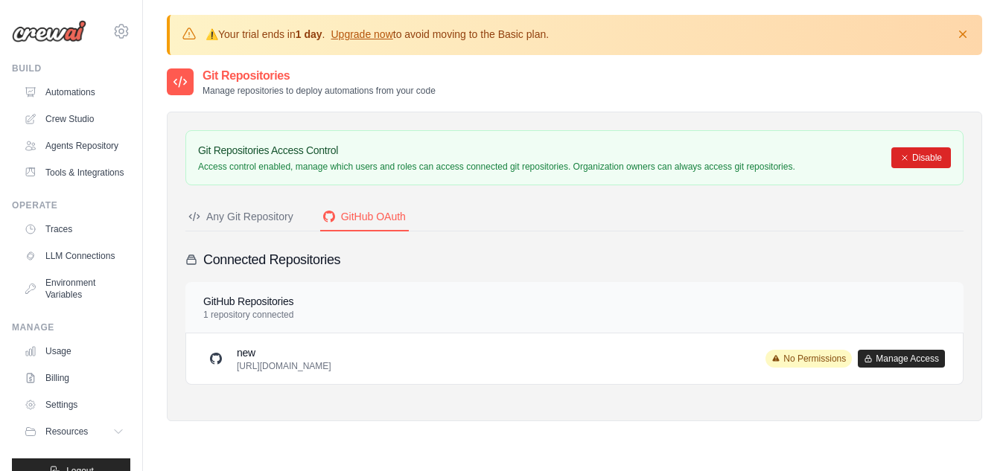
click at [261, 363] on p "https://github.com/omarbladesarr-tech/new.git" at bounding box center [284, 366] width 95 height 12
click at [60, 141] on link "Agents Repository" at bounding box center [75, 146] width 112 height 24
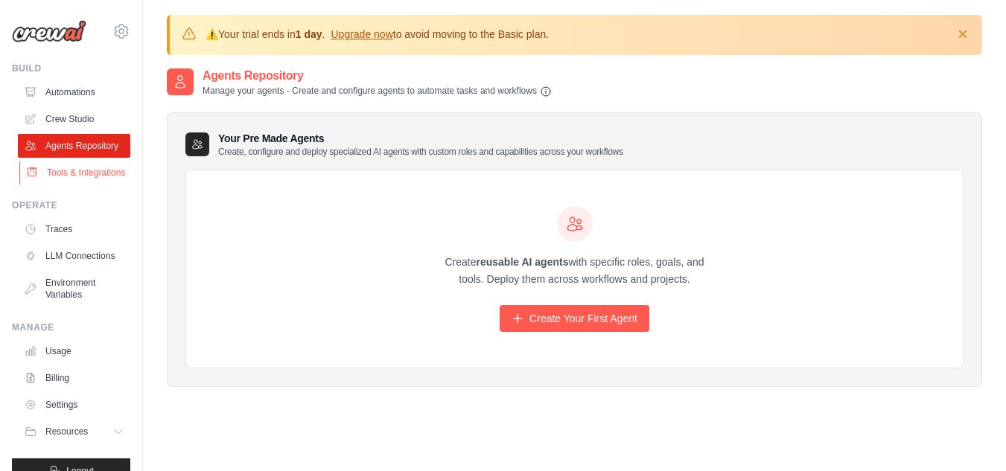
click at [43, 182] on link "Tools & Integrations" at bounding box center [75, 173] width 112 height 24
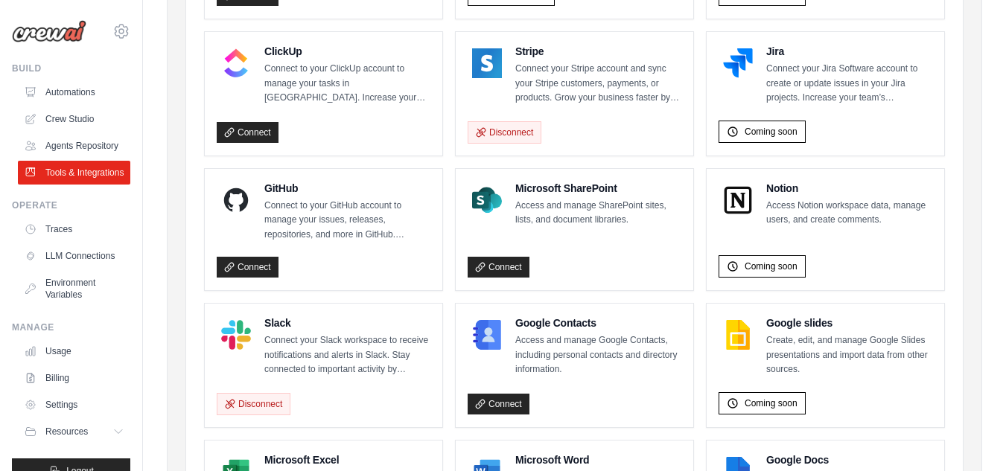
scroll to position [885, 0]
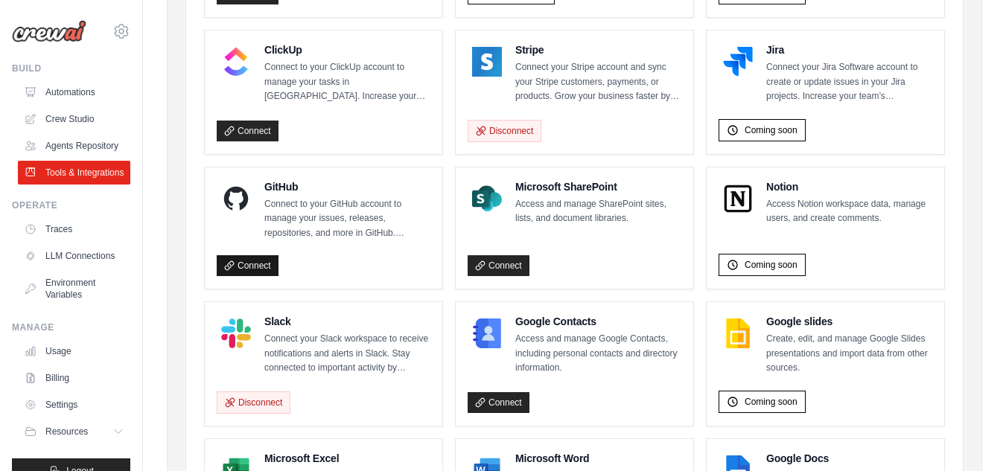
click at [255, 274] on link "Connect" at bounding box center [248, 265] width 62 height 21
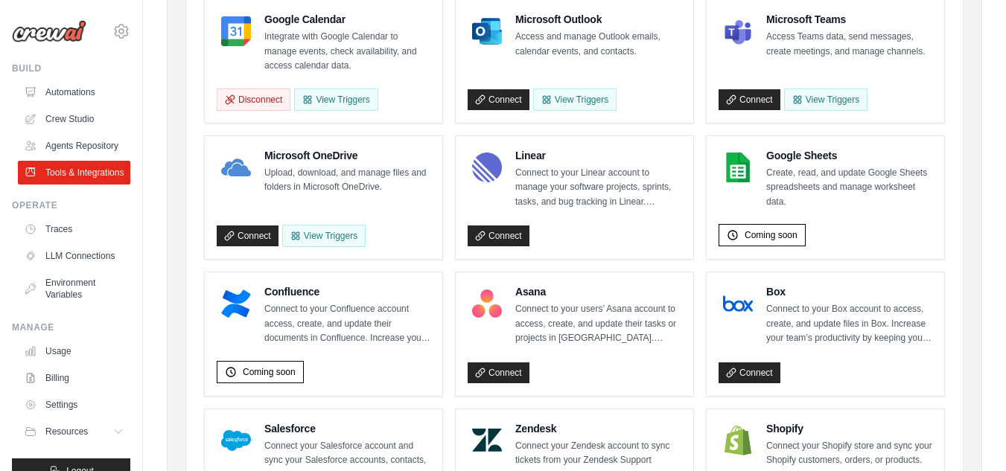
scroll to position [391, 0]
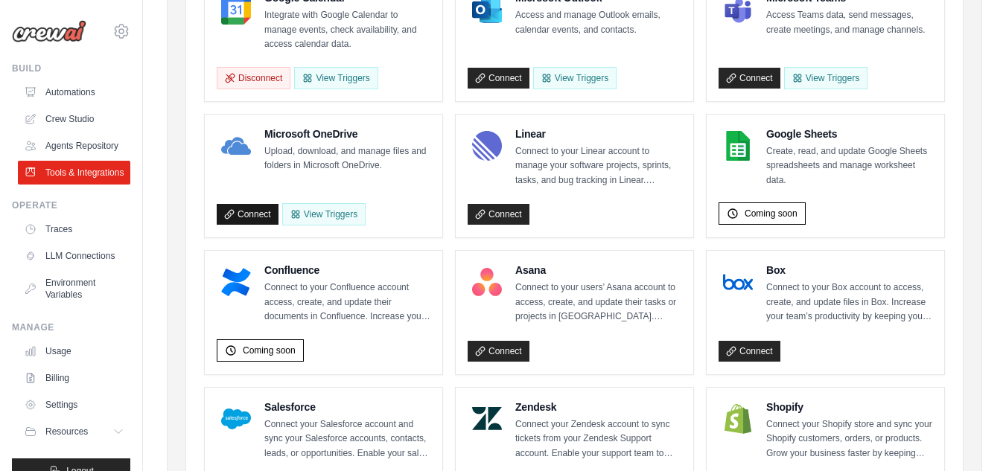
click at [264, 217] on link "Connect" at bounding box center [248, 214] width 62 height 21
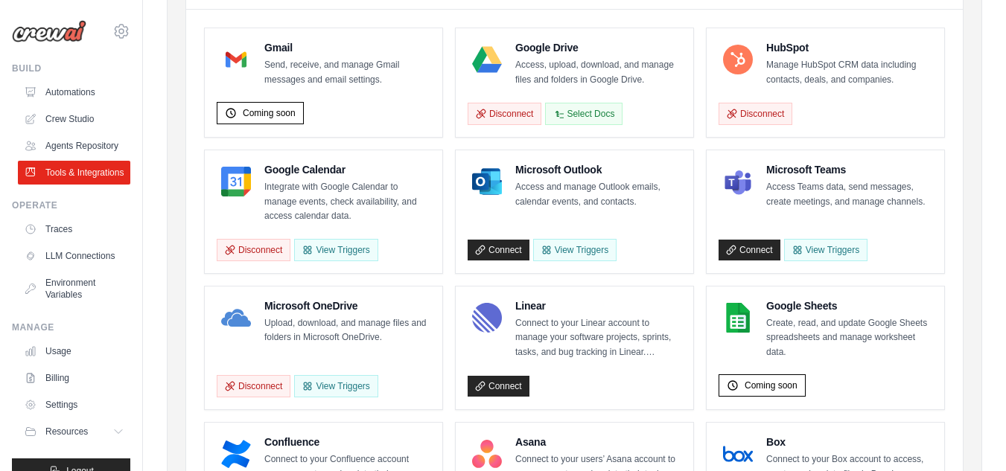
scroll to position [221, 0]
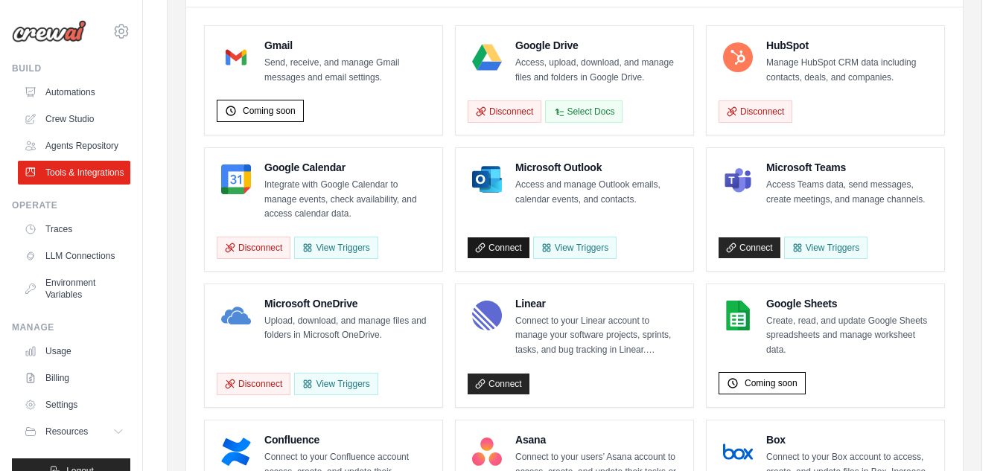
click at [506, 256] on link "Connect" at bounding box center [499, 248] width 62 height 21
click at [755, 258] on link "Connect" at bounding box center [750, 248] width 62 height 21
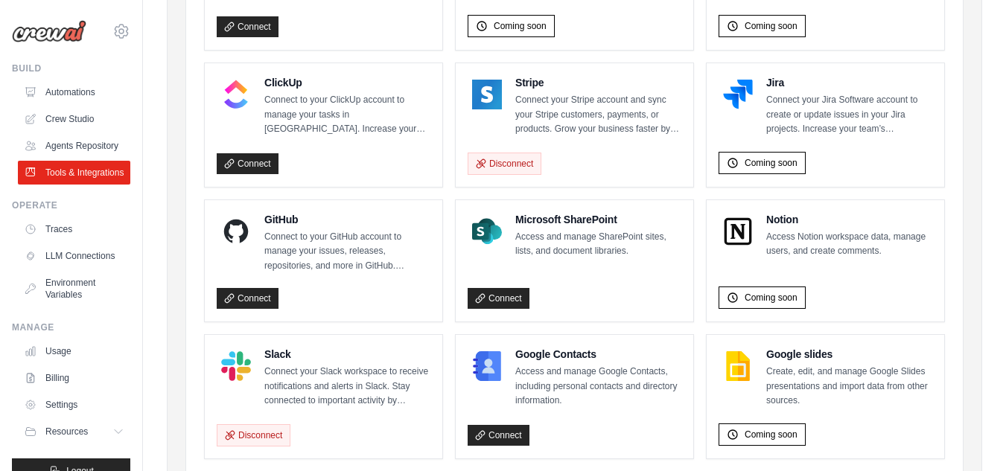
scroll to position [838, 0]
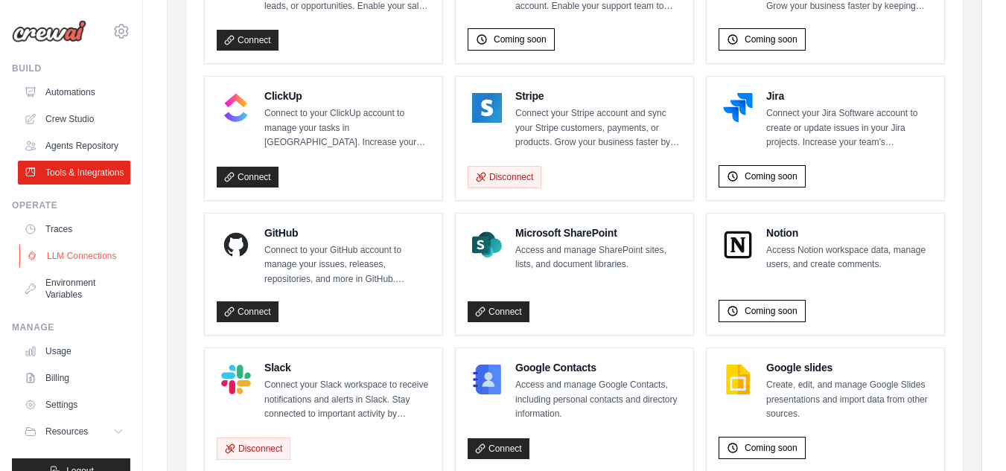
click at [54, 268] on link "LLM Connections" at bounding box center [75, 256] width 112 height 24
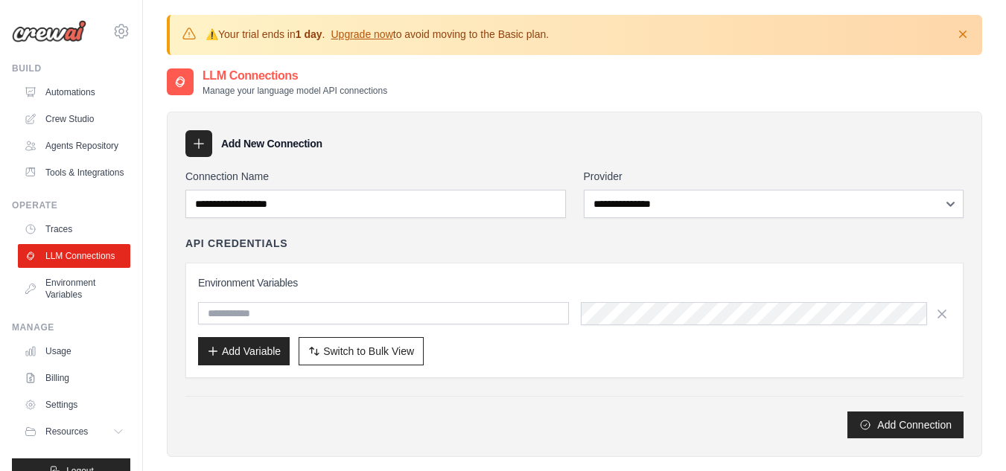
scroll to position [60, 0]
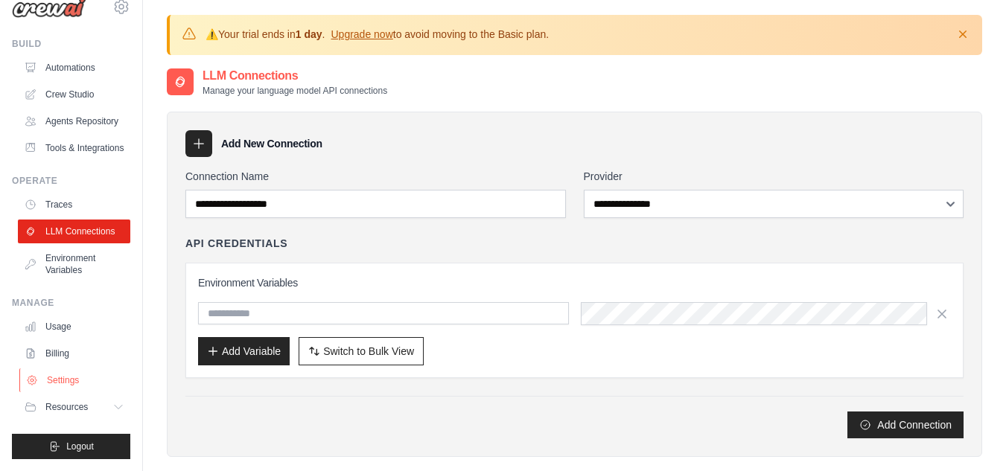
click at [74, 377] on link "Settings" at bounding box center [75, 381] width 112 height 24
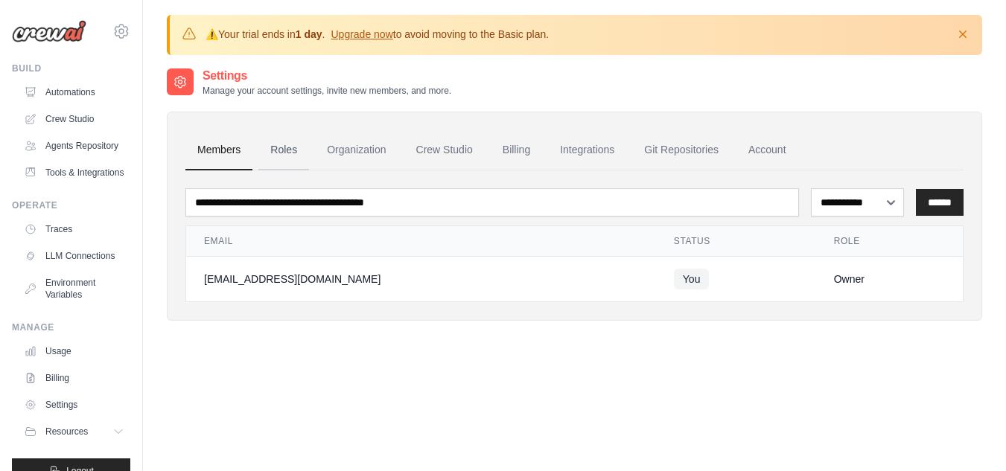
click at [302, 156] on link "Roles" at bounding box center [283, 150] width 51 height 40
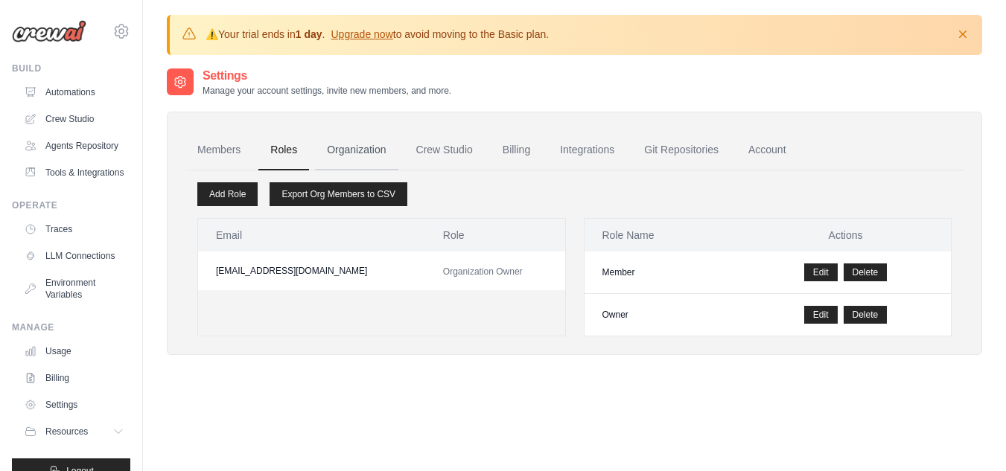
click at [350, 151] on link "Organization" at bounding box center [356, 150] width 83 height 40
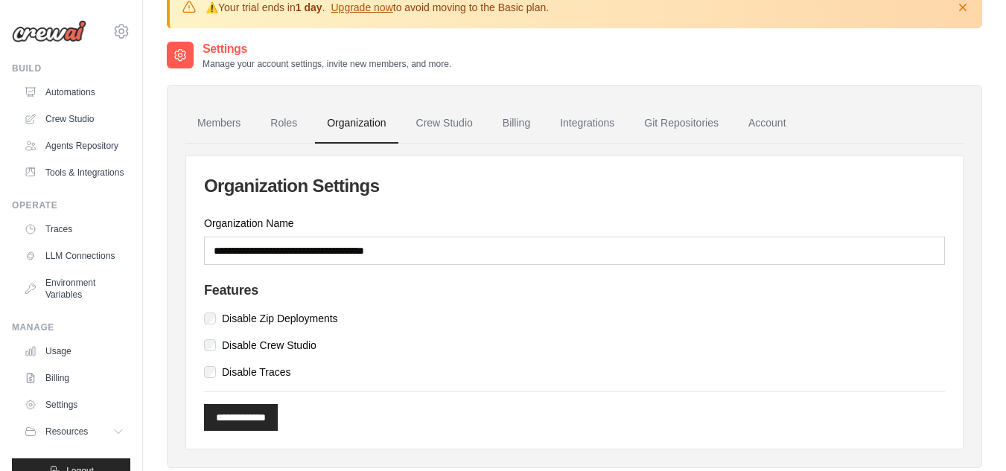
scroll to position [28, 0]
click at [471, 133] on link "Crew Studio" at bounding box center [444, 123] width 80 height 40
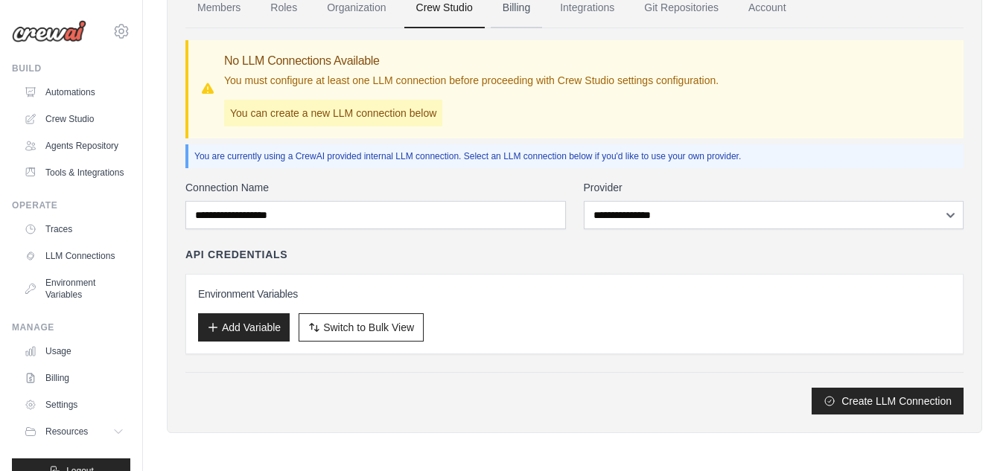
click at [515, 7] on link "Billing" at bounding box center [516, 8] width 51 height 40
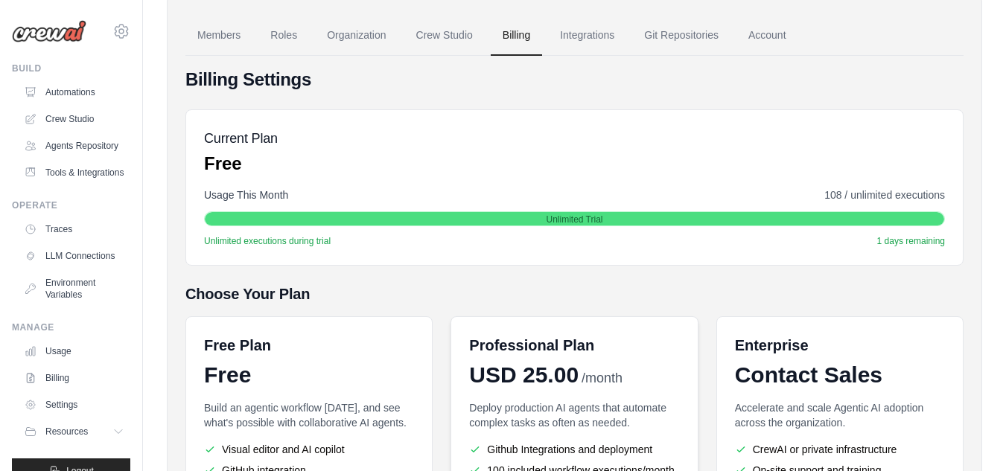
scroll to position [85, 0]
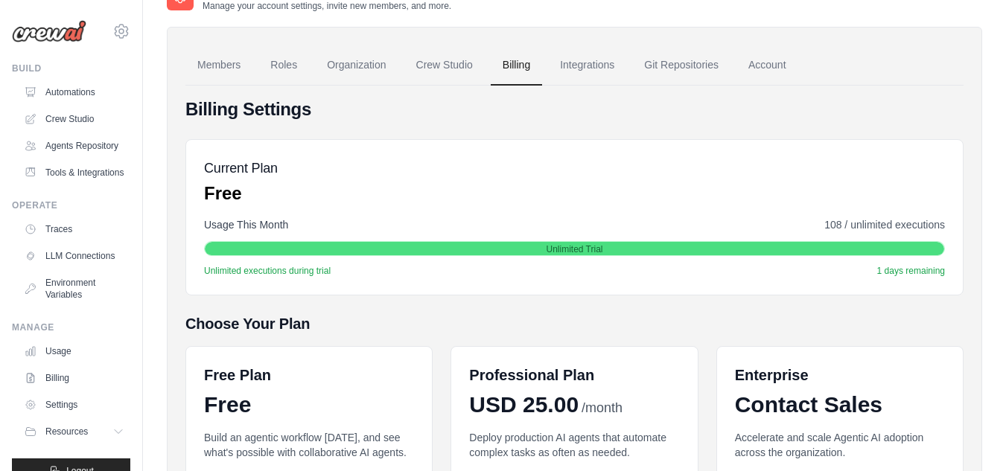
click at [917, 76] on ul "Members Roles Organization Crew Studio Billing Integrations Git Repositories Ac…" at bounding box center [574, 65] width 778 height 40
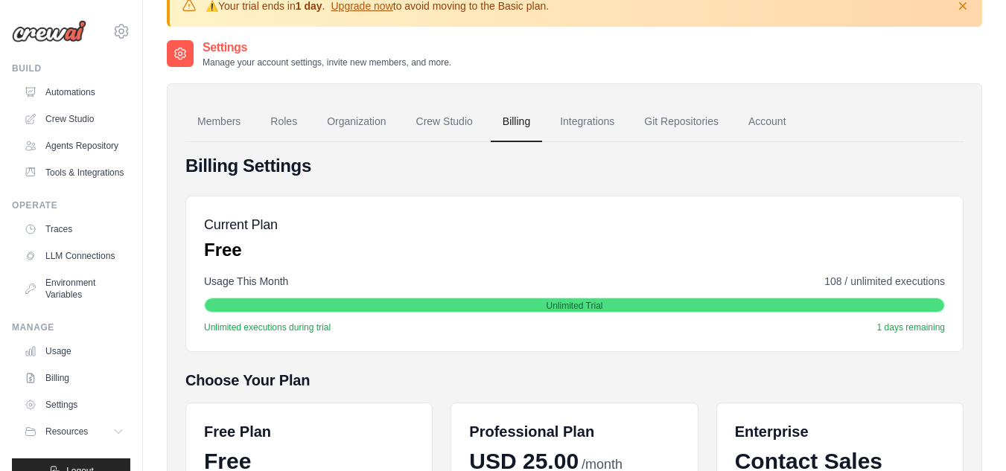
scroll to position [0, 0]
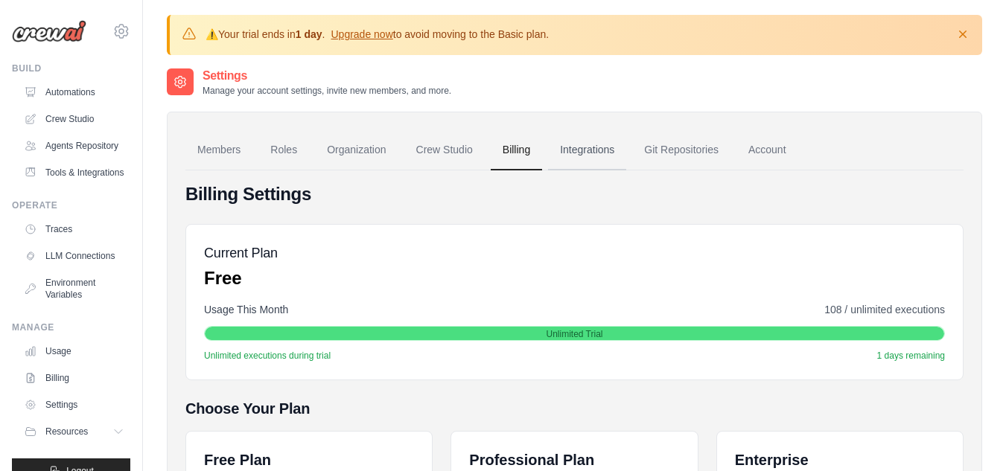
click at [602, 150] on link "Integrations" at bounding box center [587, 150] width 78 height 40
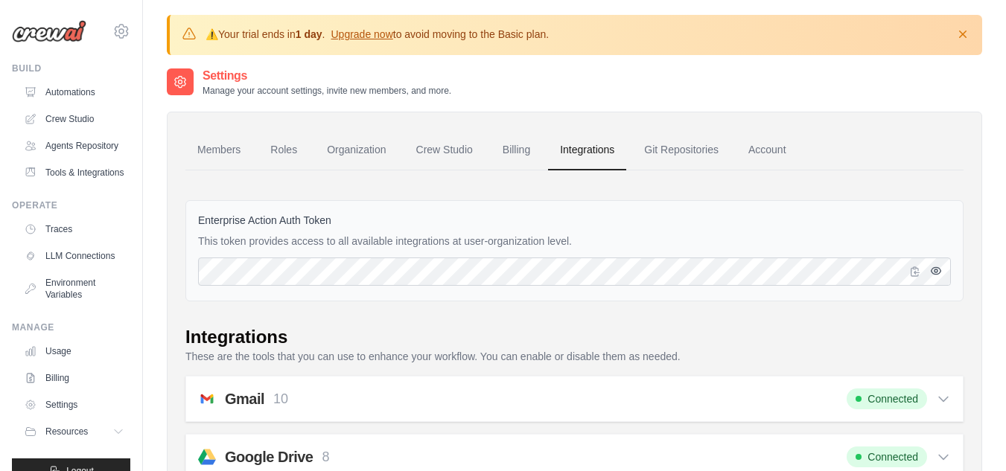
click at [943, 273] on button "button" at bounding box center [936, 271] width 18 height 18
click at [914, 265] on icon "button" at bounding box center [915, 271] width 12 height 12
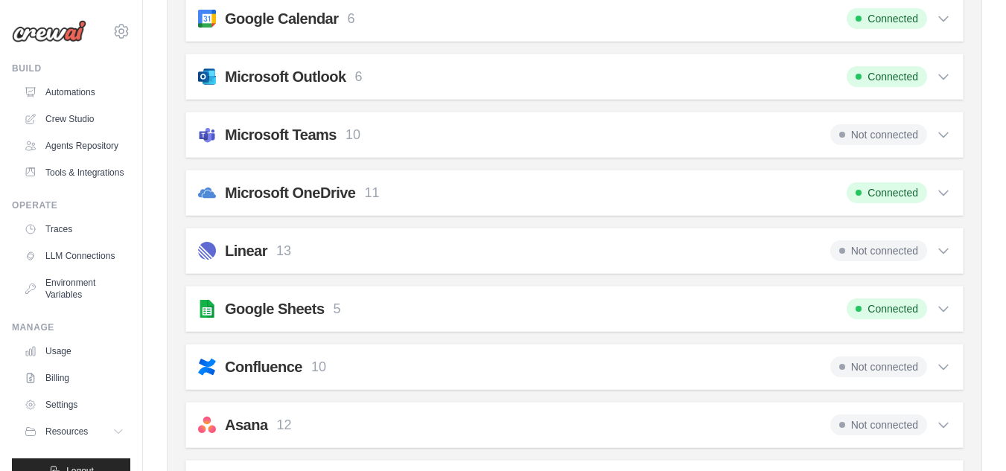
scroll to position [529, 0]
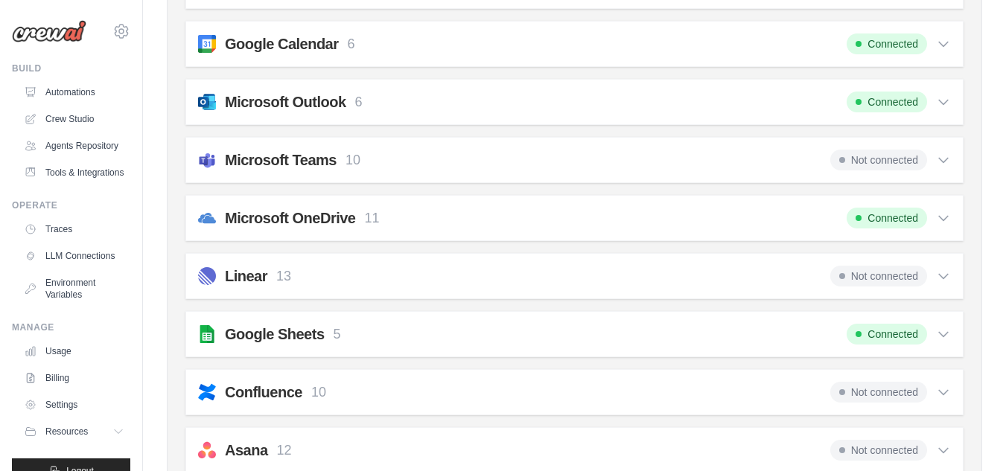
click at [941, 151] on div "Not connected" at bounding box center [890, 160] width 121 height 21
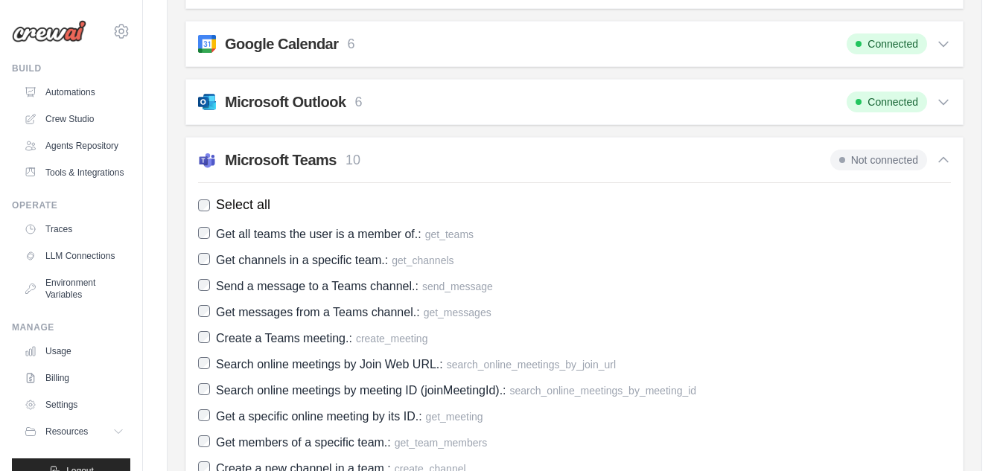
click at [888, 171] on div "Microsoft Teams 10 Not connected Select all Get all teams the user is a member …" at bounding box center [574, 327] width 778 height 381
click at [885, 166] on span "Not connected" at bounding box center [878, 160] width 97 height 21
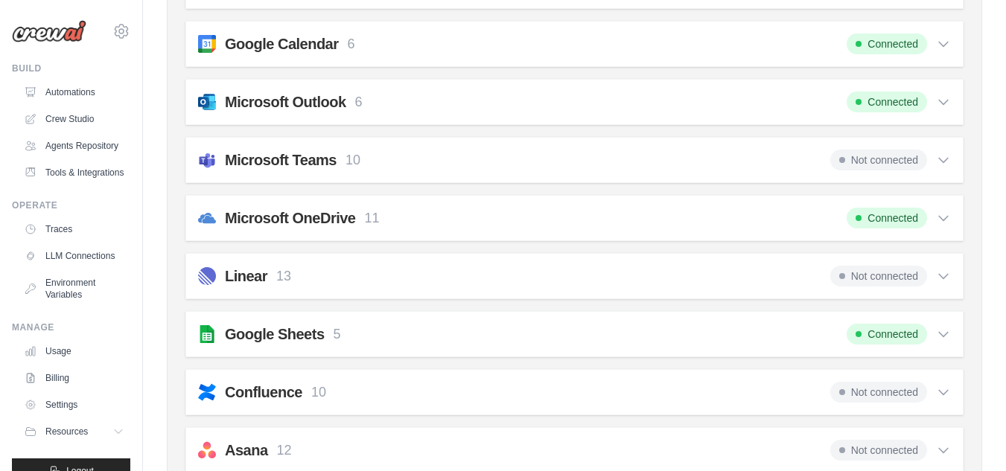
click at [885, 166] on span "Not connected" at bounding box center [878, 160] width 97 height 21
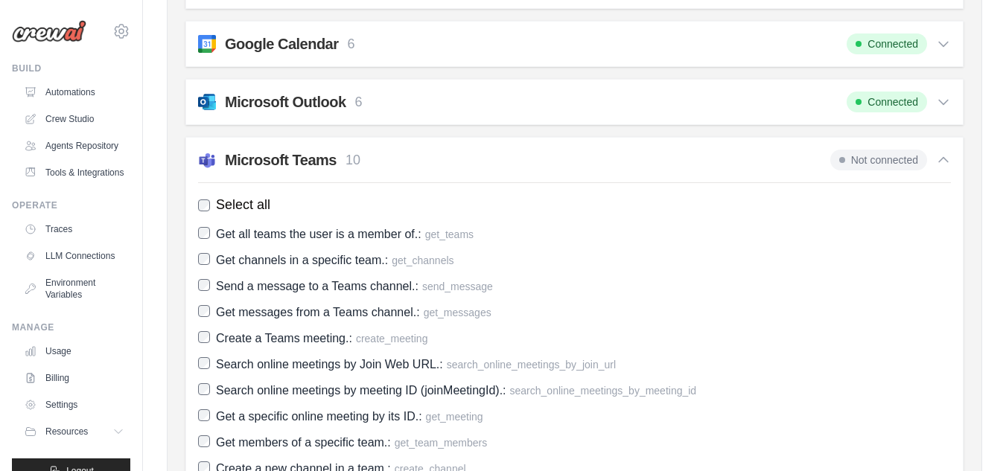
click at [885, 166] on span "Not connected" at bounding box center [878, 160] width 97 height 21
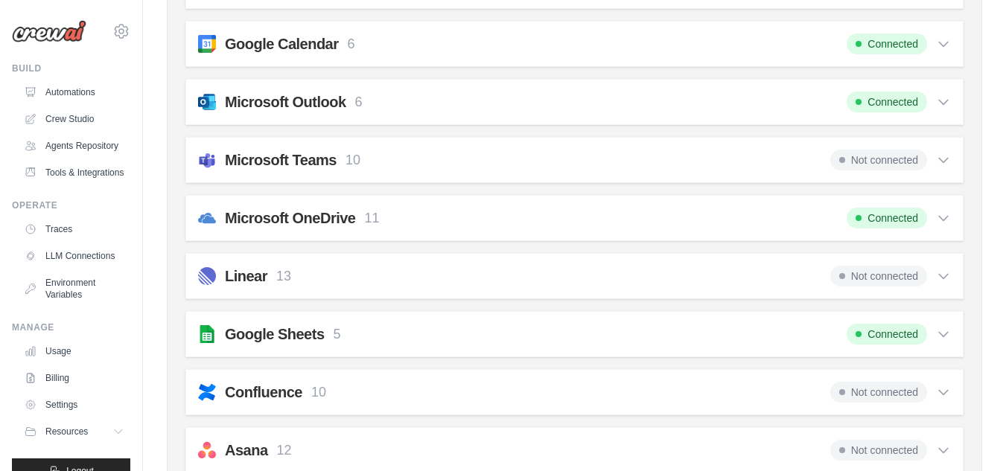
click at [885, 166] on span "Not connected" at bounding box center [878, 160] width 97 height 21
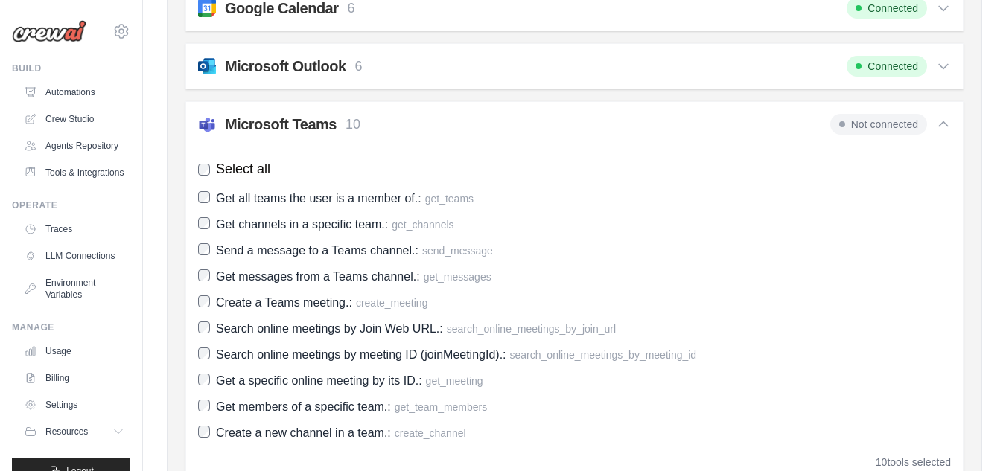
scroll to position [558, 0]
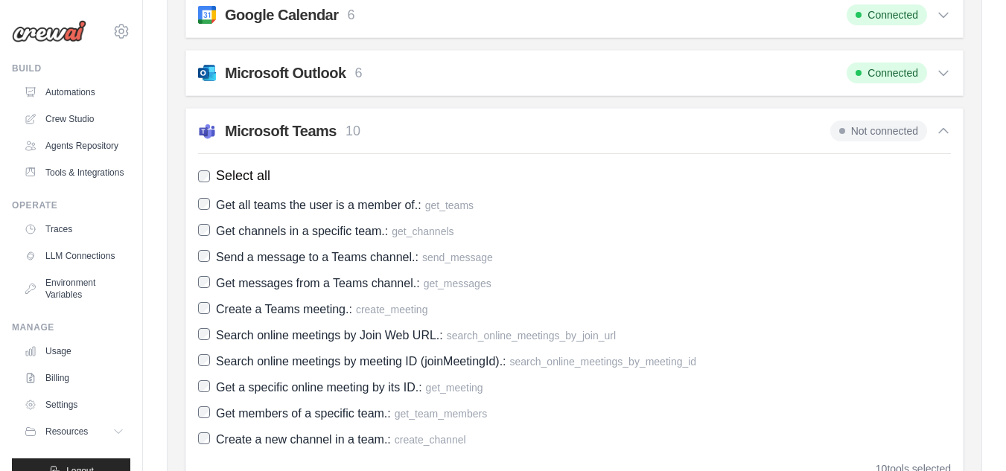
click at [847, 130] on span "Not connected" at bounding box center [878, 131] width 97 height 21
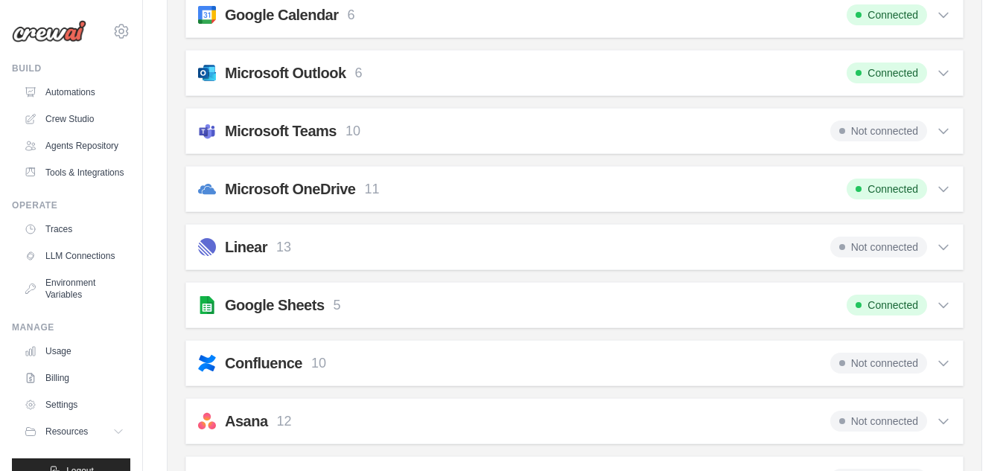
click at [872, 72] on span "Connected" at bounding box center [887, 73] width 80 height 21
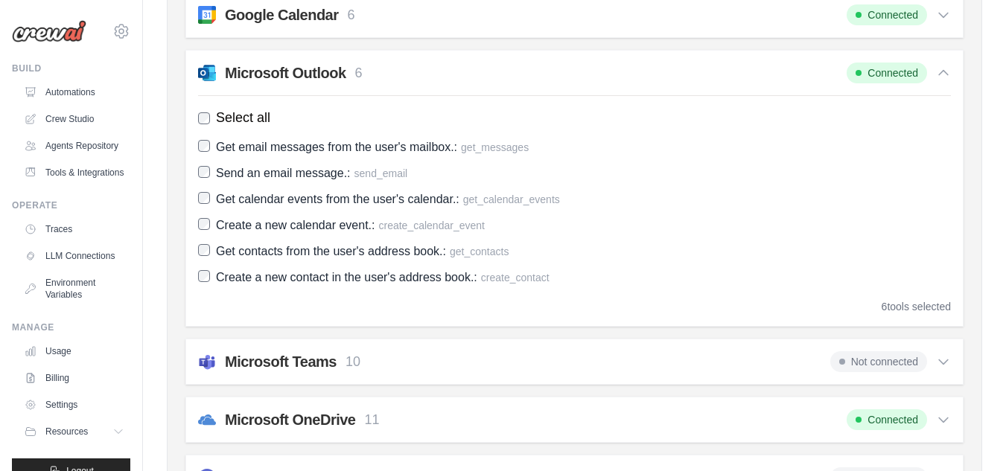
click at [872, 72] on span "Connected" at bounding box center [887, 73] width 80 height 21
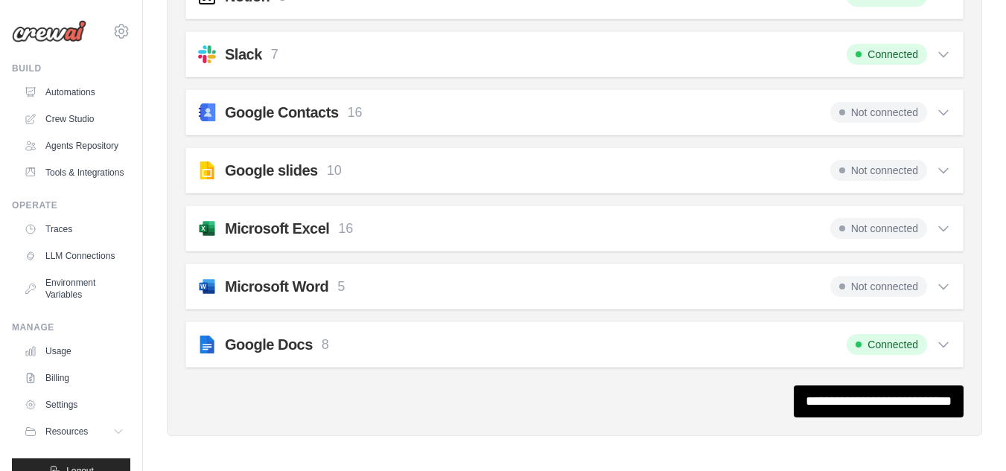
scroll to position [1568, 0]
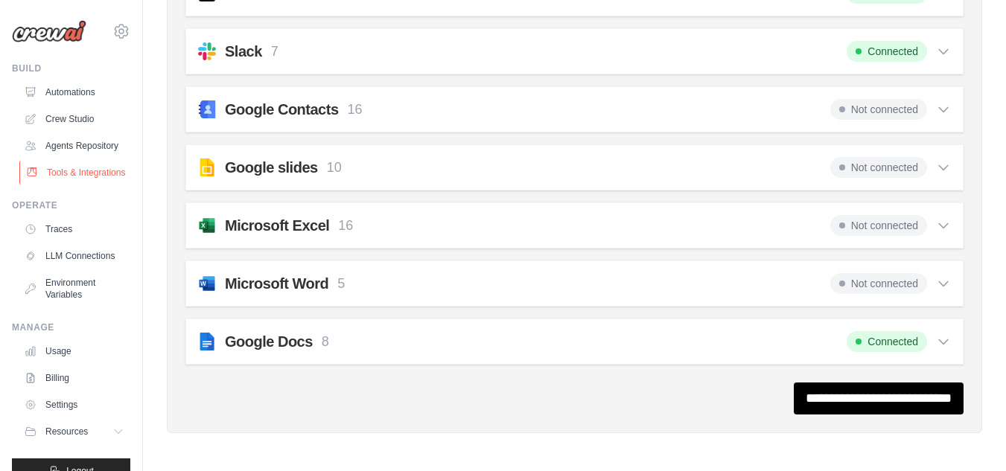
click at [87, 185] on link "Tools & Integrations" at bounding box center [75, 173] width 112 height 24
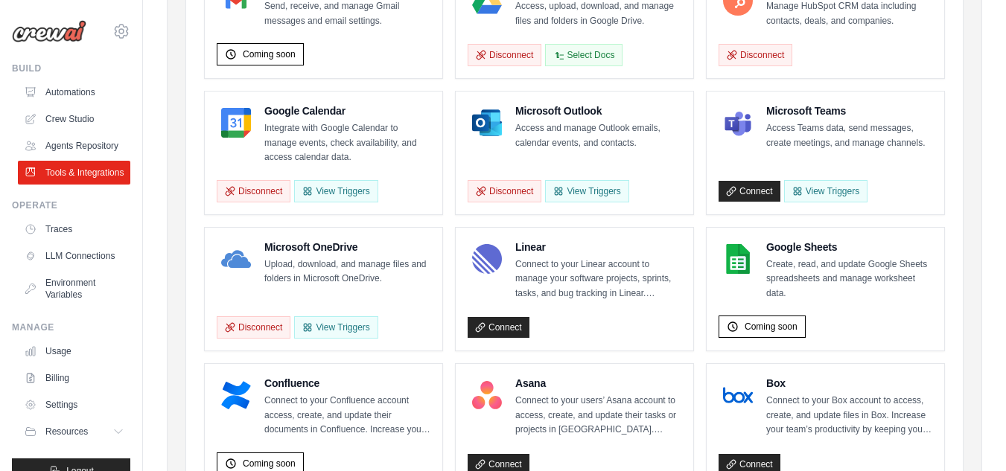
scroll to position [279, 0]
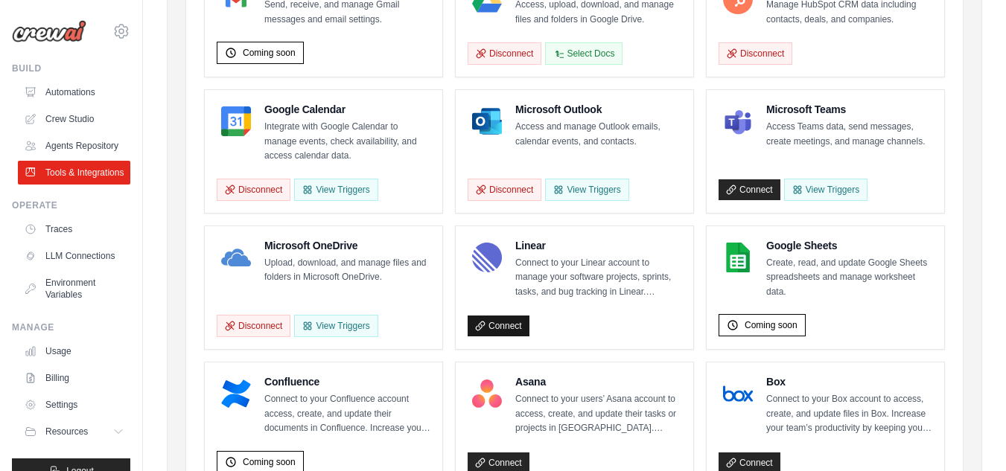
click at [510, 331] on link "Connect" at bounding box center [499, 326] width 62 height 21
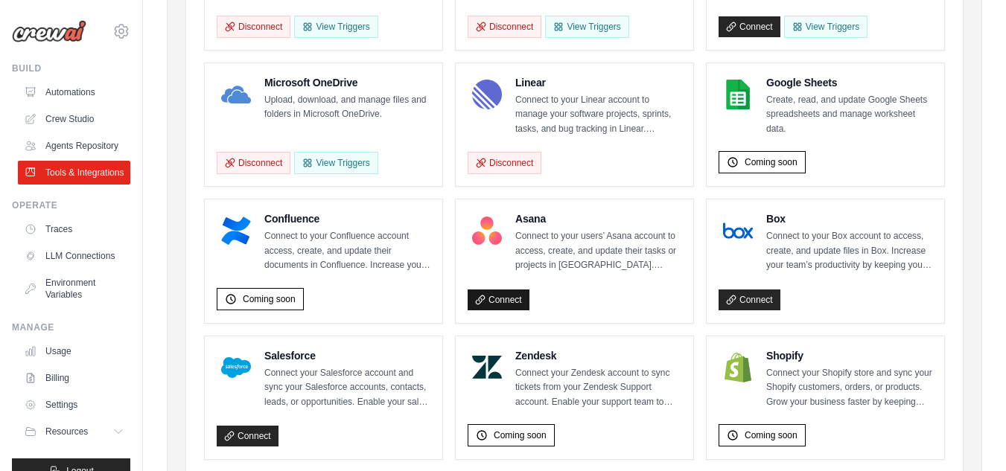
click at [488, 308] on link "Connect" at bounding box center [499, 300] width 62 height 21
click at [489, 307] on link "Connect" at bounding box center [499, 300] width 62 height 21
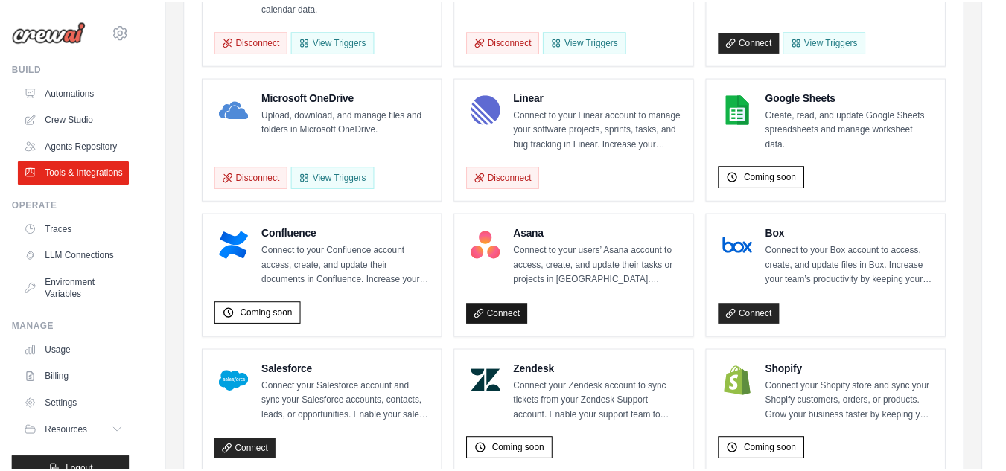
scroll to position [442, 0]
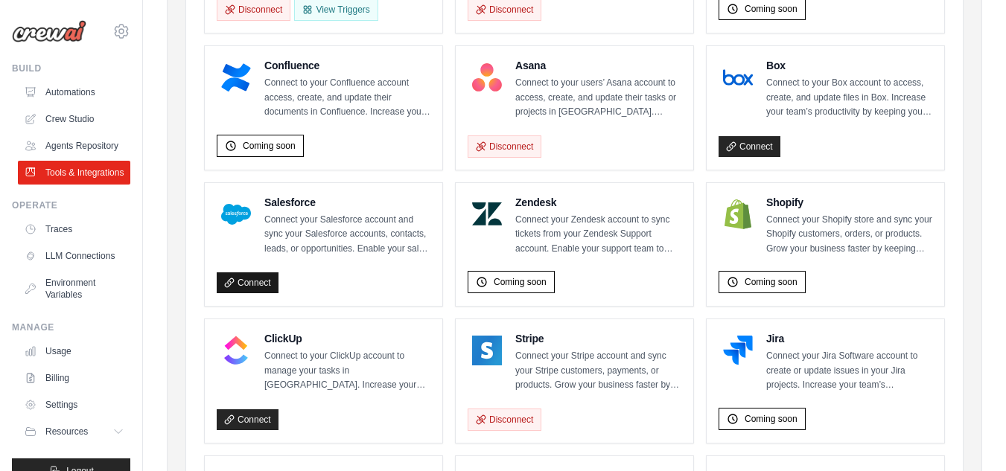
click at [267, 293] on link "Connect" at bounding box center [248, 283] width 62 height 21
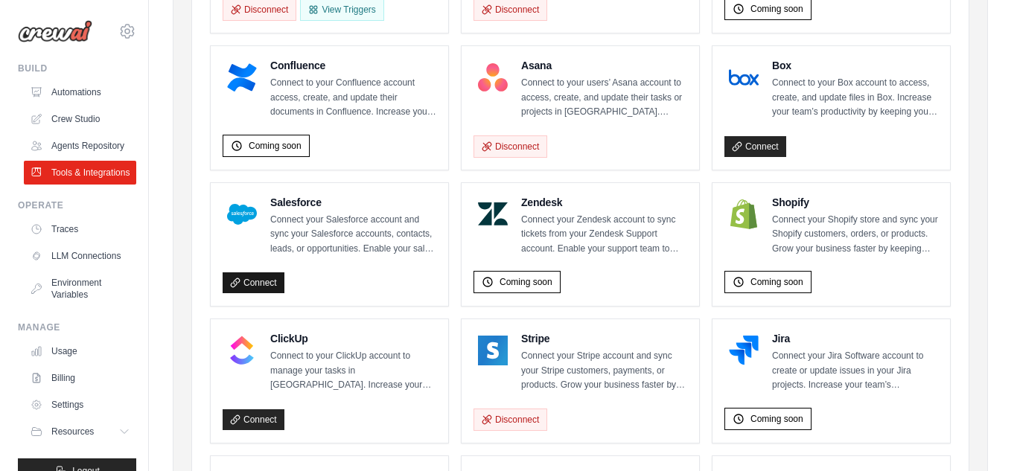
scroll to position [581, 0]
